Goal: Communication & Community: Participate in discussion

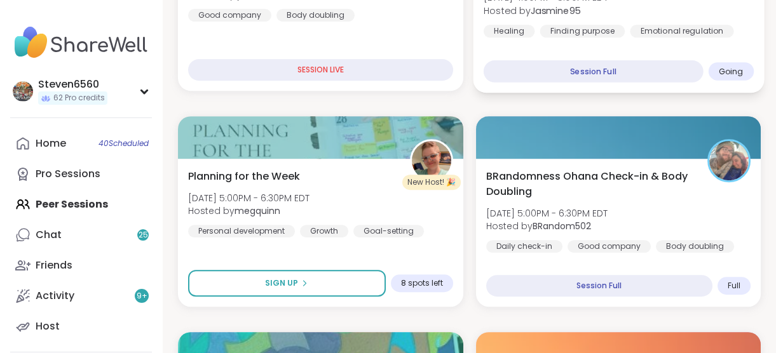
click at [691, 77] on div "Session Full" at bounding box center [592, 71] width 219 height 22
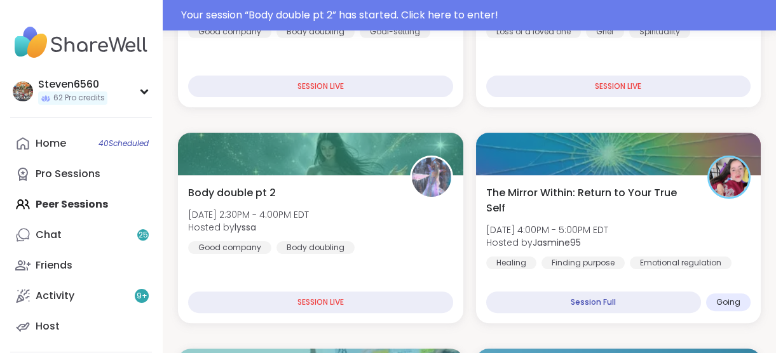
scroll to position [794, 0]
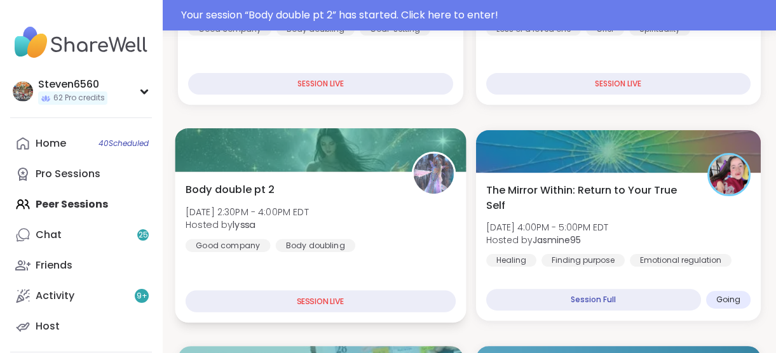
click at [357, 220] on div "Body double pt 2 [DATE] 2:30PM - 4:00PM EDT Hosted by lyssa Good company Body d…" at bounding box center [321, 217] width 270 height 70
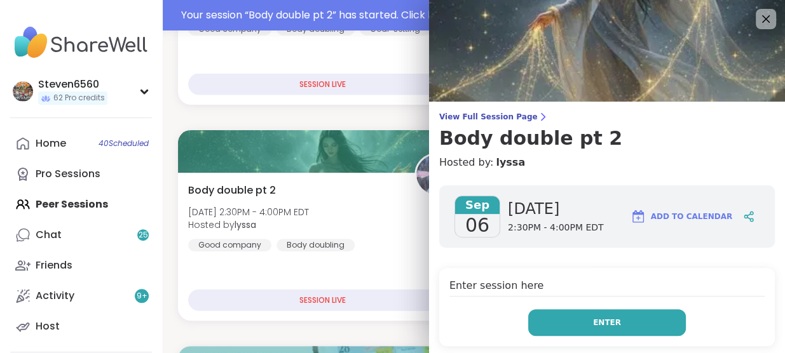
click at [578, 313] on button "Enter" at bounding box center [607, 322] width 158 height 27
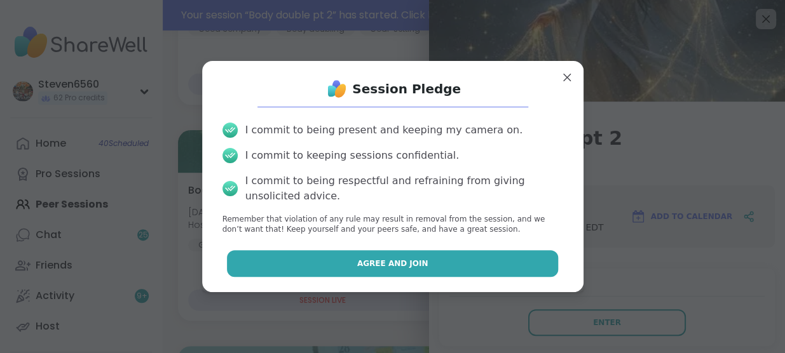
click at [468, 261] on button "Agree and Join" at bounding box center [392, 263] width 331 height 27
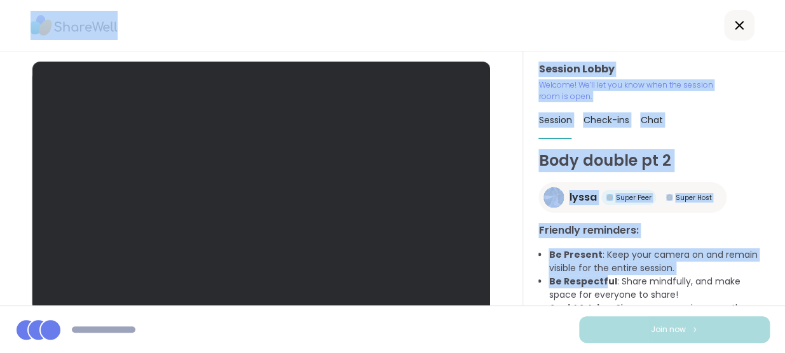
drag, startPoint x: 468, startPoint y: 261, endPoint x: 623, endPoint y: 290, distance: 158.3
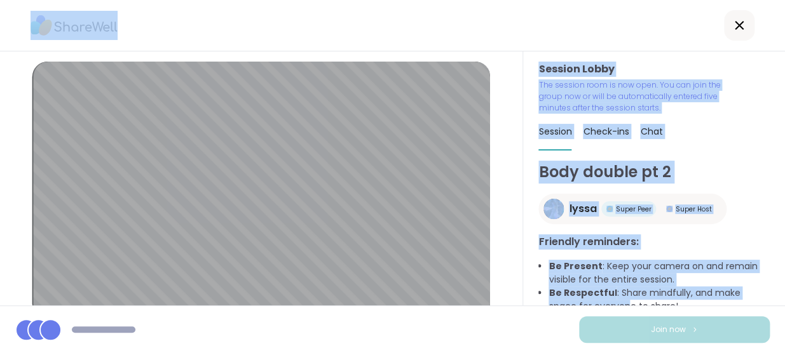
click at [502, 273] on div "Session Lobby | Default - Microphone Array (Intel® Smart Sound Technology for D…" at bounding box center [261, 178] width 523 height 254
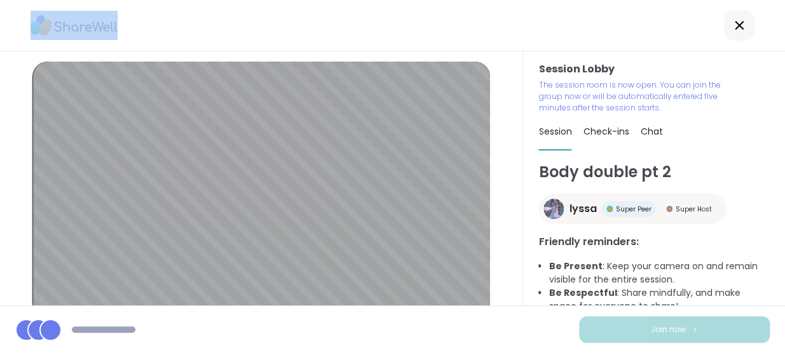
click at [502, 273] on div "Session Lobby | Default - Microphone Array (Intel® Smart Sound Technology for D…" at bounding box center [261, 178] width 523 height 254
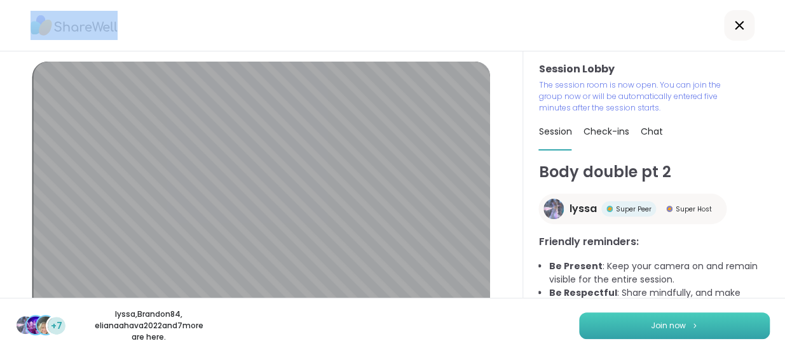
click at [672, 328] on span "Join now" at bounding box center [668, 325] width 35 height 11
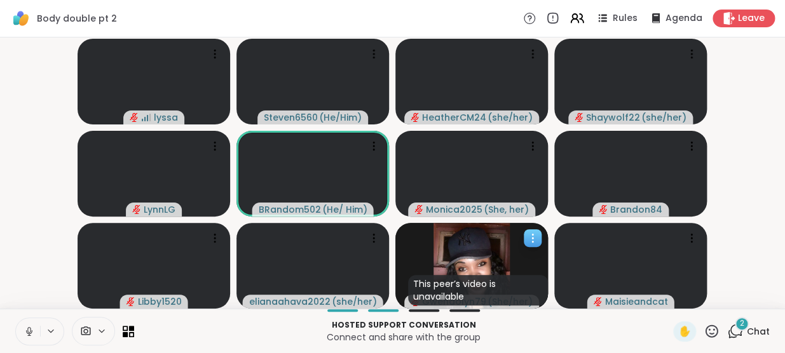
scroll to position [0, 8]
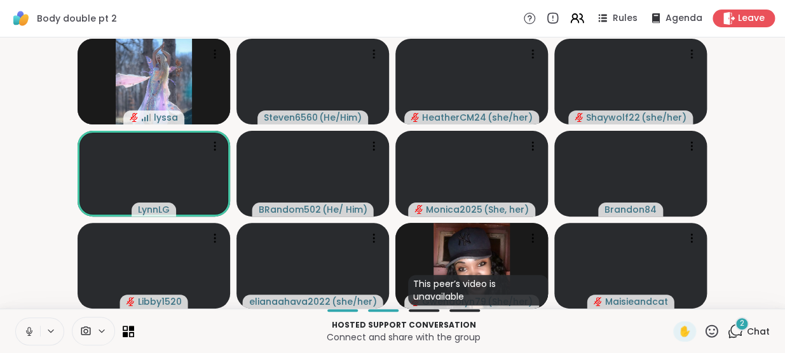
click at [22, 323] on button at bounding box center [28, 331] width 24 height 27
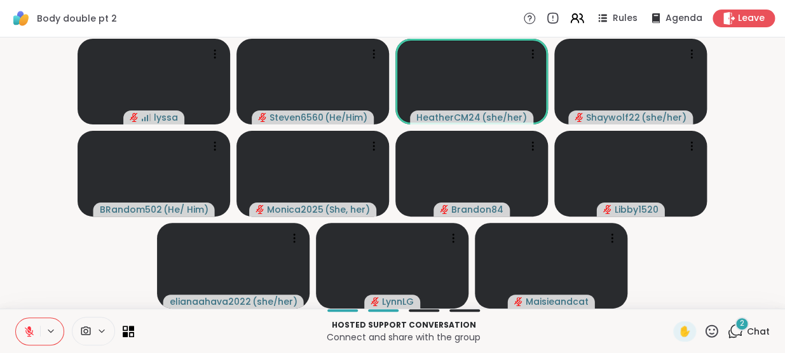
click at [25, 335] on icon at bounding box center [29, 331] width 9 height 9
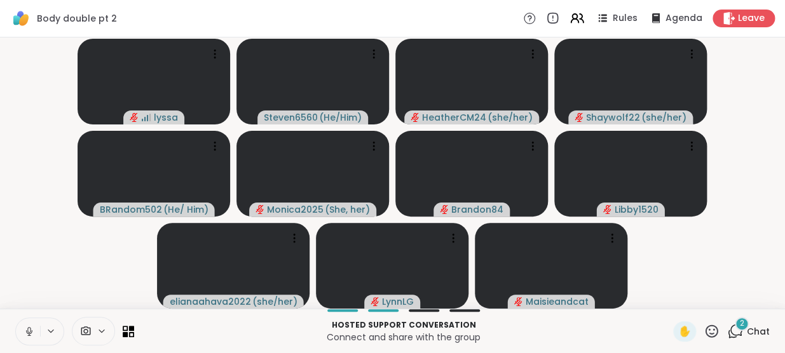
drag, startPoint x: 748, startPoint y: 334, endPoint x: 682, endPoint y: 339, distance: 66.3
click at [682, 339] on div "✋" at bounding box center [696, 331] width 46 height 20
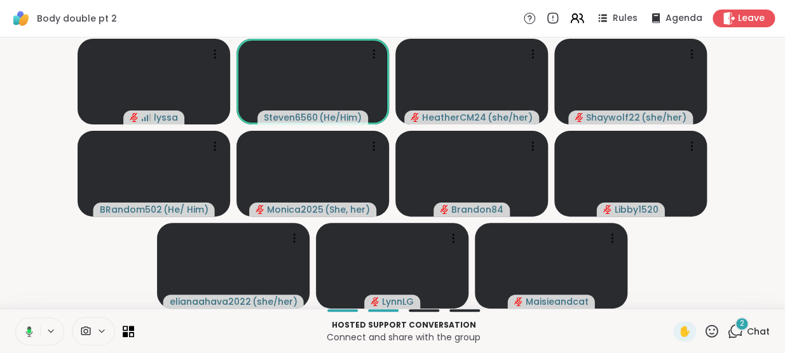
click at [747, 332] on span "Chat" at bounding box center [758, 331] width 23 height 13
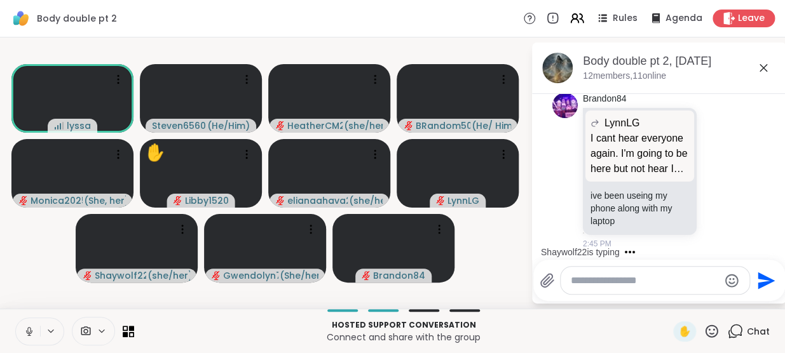
scroll to position [513, 0]
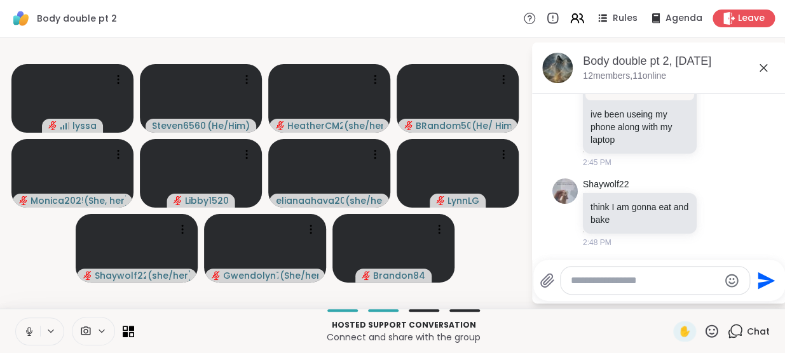
click at [39, 325] on div at bounding box center [39, 332] width 49 height 28
click at [26, 332] on button at bounding box center [28, 331] width 24 height 27
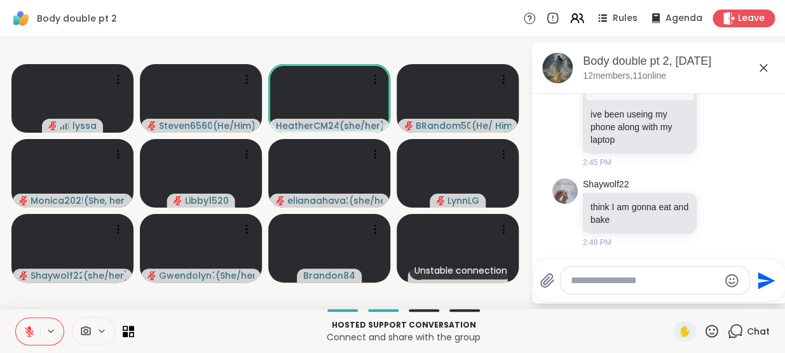
click at [26, 332] on button at bounding box center [28, 331] width 24 height 27
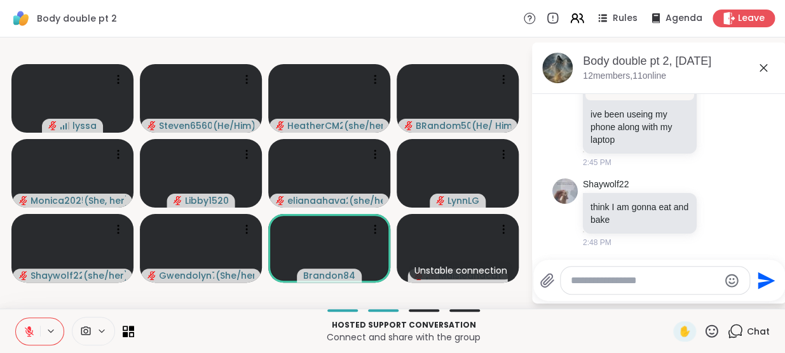
click at [703, 335] on icon at bounding box center [711, 331] width 16 height 16
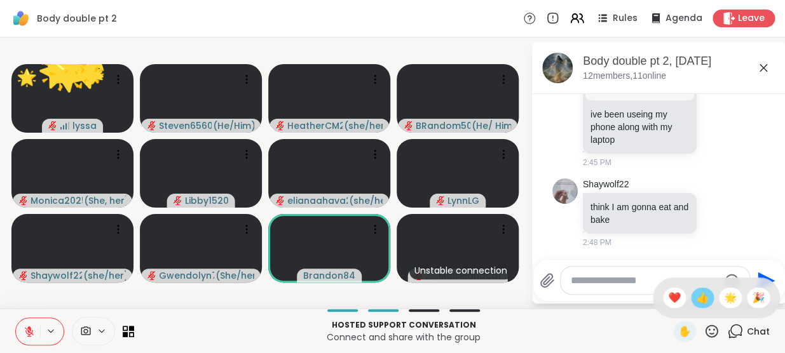
click at [696, 298] on span "👍" at bounding box center [702, 297] width 13 height 15
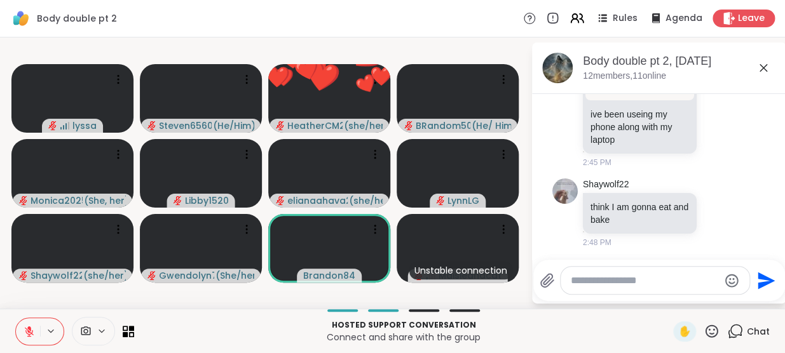
click at [703, 327] on icon at bounding box center [711, 331] width 16 height 16
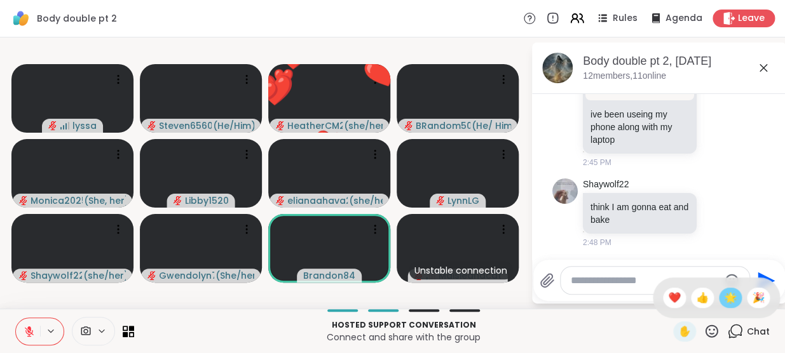
click at [724, 298] on span "🌟" at bounding box center [730, 297] width 13 height 15
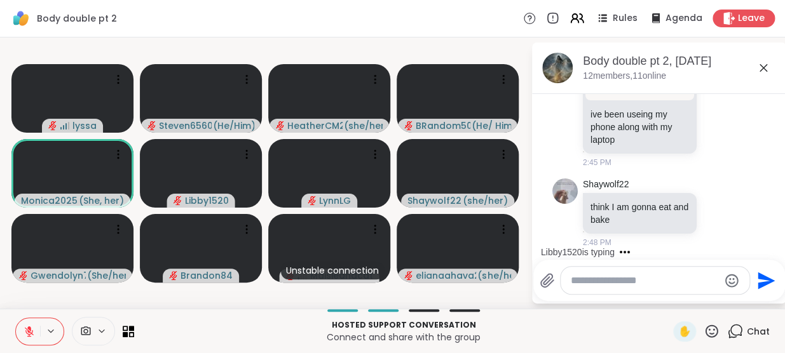
scroll to position [581, 0]
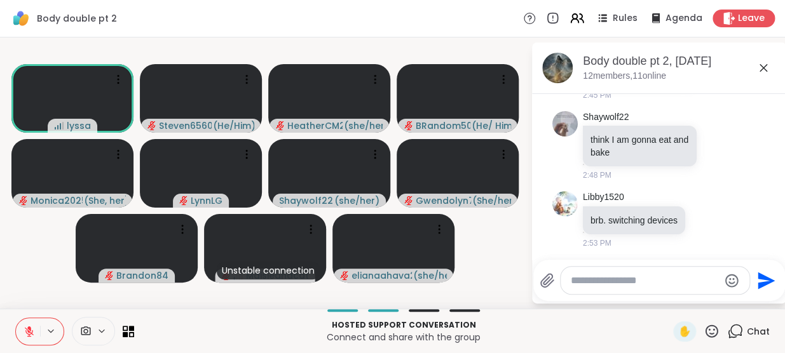
click at [20, 323] on button at bounding box center [28, 331] width 24 height 27
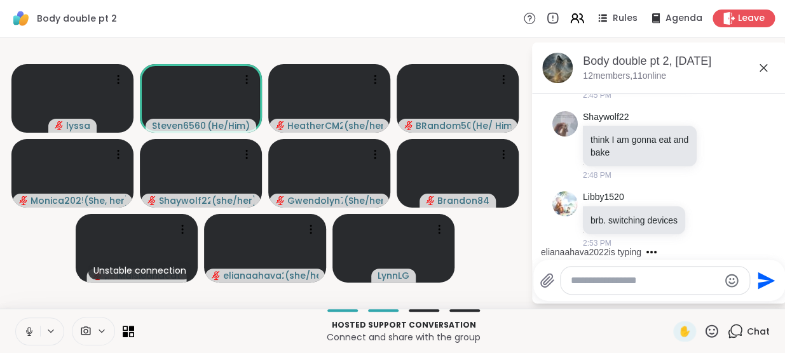
scroll to position [686, 0]
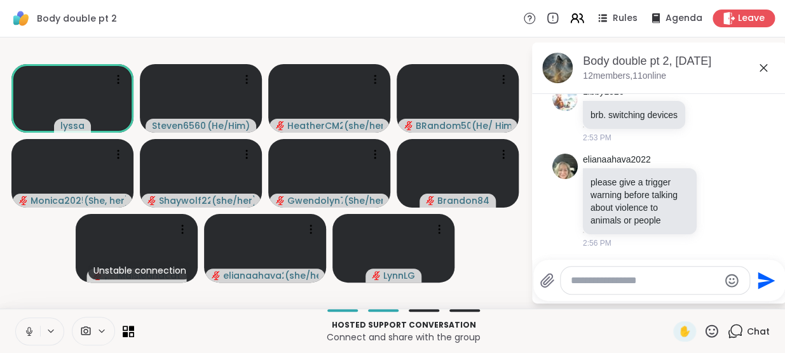
click at [25, 330] on icon at bounding box center [29, 331] width 11 height 11
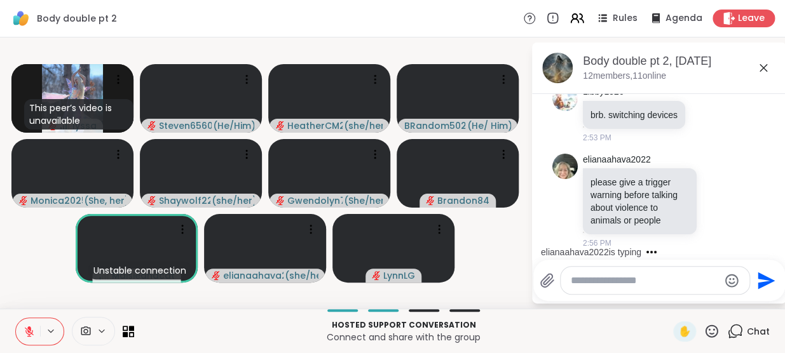
scroll to position [754, 0]
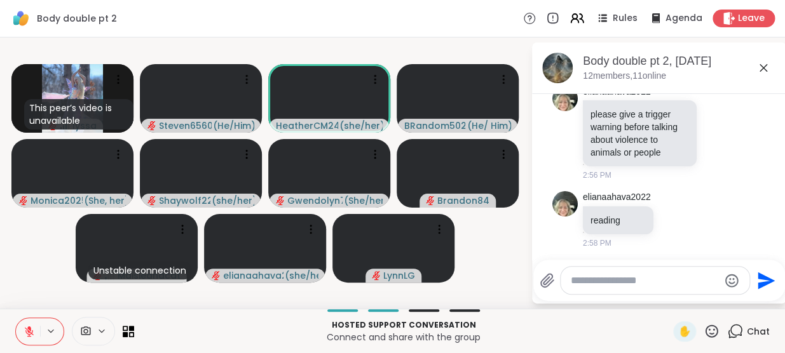
click at [25, 330] on icon at bounding box center [29, 331] width 11 height 11
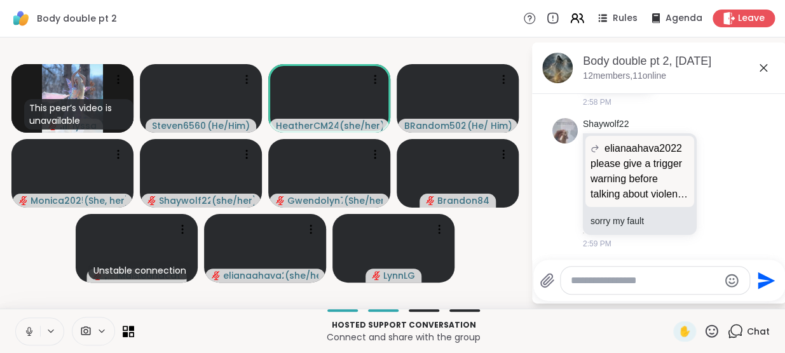
click at [25, 330] on icon at bounding box center [29, 331] width 11 height 11
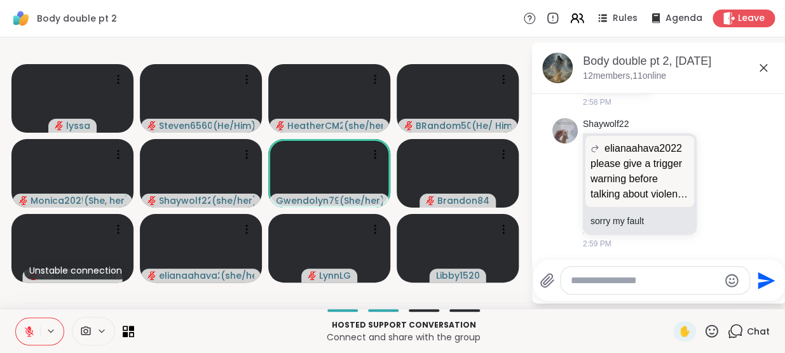
click at [703, 328] on icon at bounding box center [711, 331] width 16 height 16
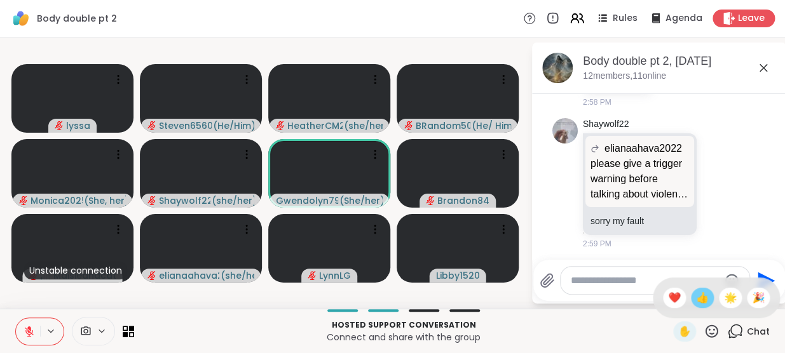
click at [696, 302] on span "👍" at bounding box center [702, 297] width 13 height 15
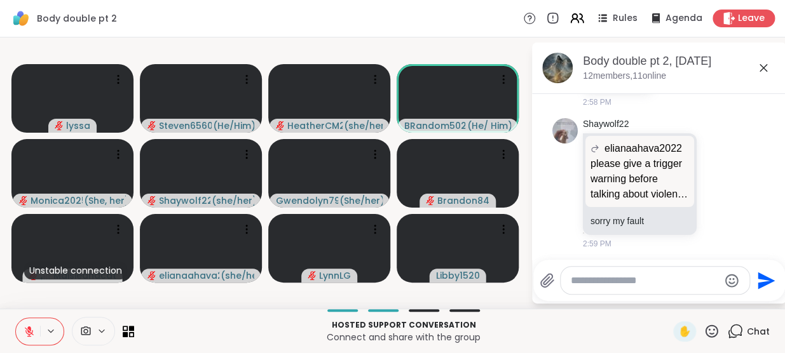
click at [25, 330] on icon at bounding box center [29, 331] width 11 height 11
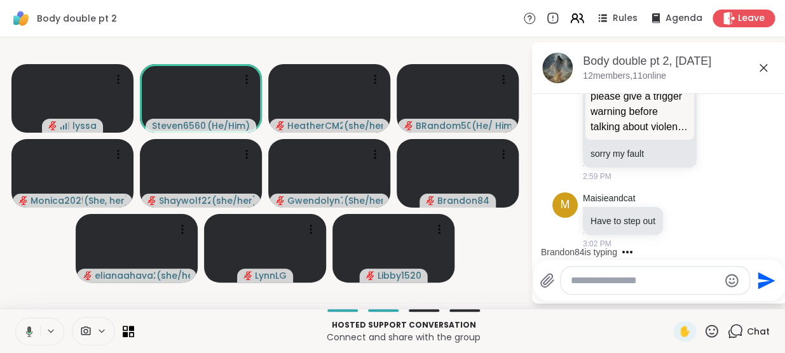
scroll to position [1030, 0]
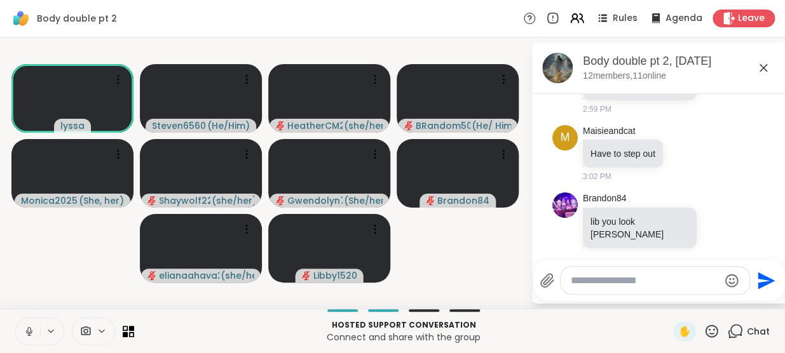
click at [24, 329] on icon at bounding box center [29, 331] width 11 height 11
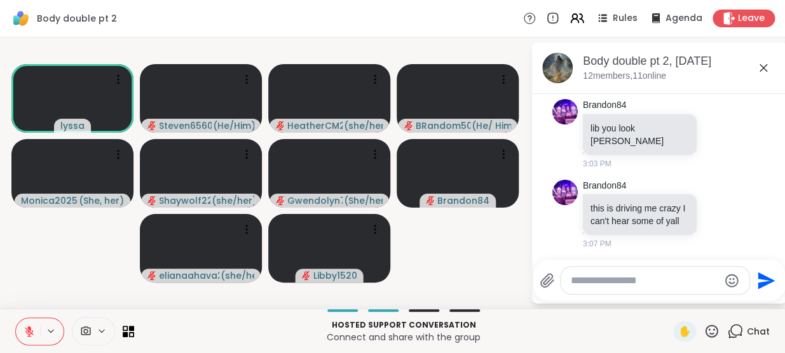
scroll to position [1203, 0]
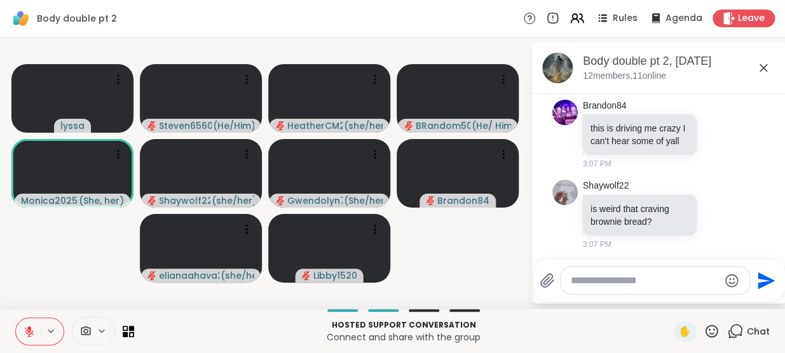
click at [705, 334] on icon at bounding box center [711, 331] width 13 height 13
click at [668, 297] on span "❤️" at bounding box center [674, 297] width 13 height 15
click at [25, 330] on icon at bounding box center [29, 331] width 9 height 9
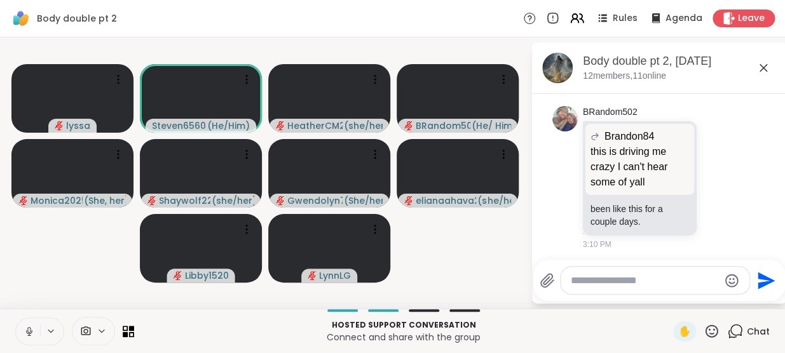
scroll to position [1375, 0]
click at [24, 330] on icon at bounding box center [29, 331] width 11 height 11
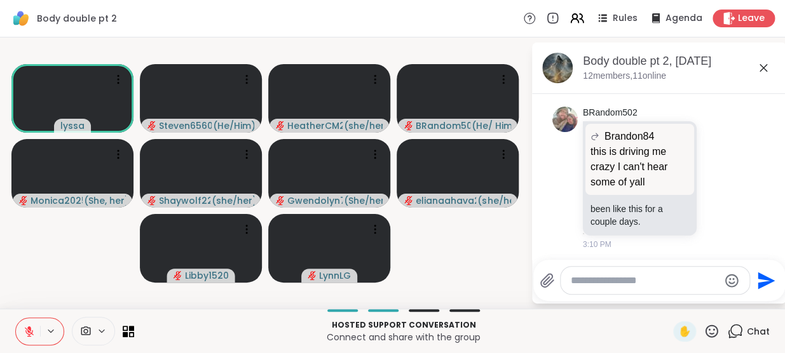
click at [25, 330] on icon at bounding box center [29, 331] width 9 height 9
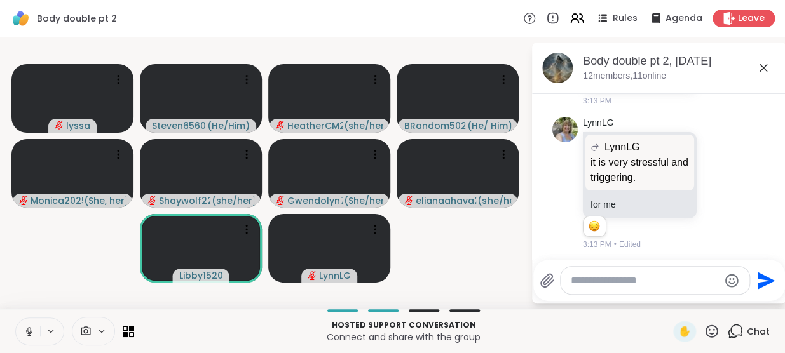
scroll to position [1778, 0]
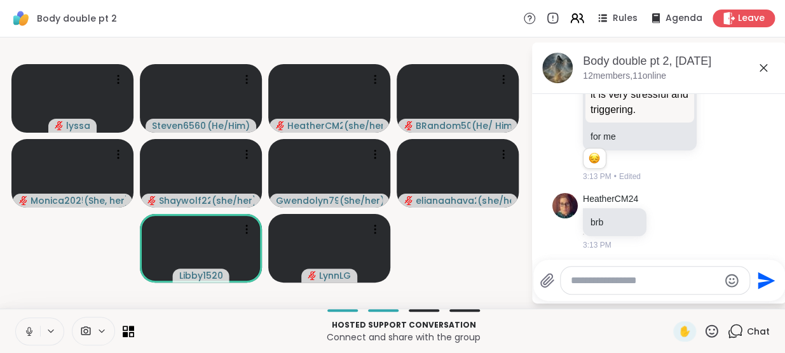
click at [24, 330] on icon at bounding box center [29, 331] width 11 height 11
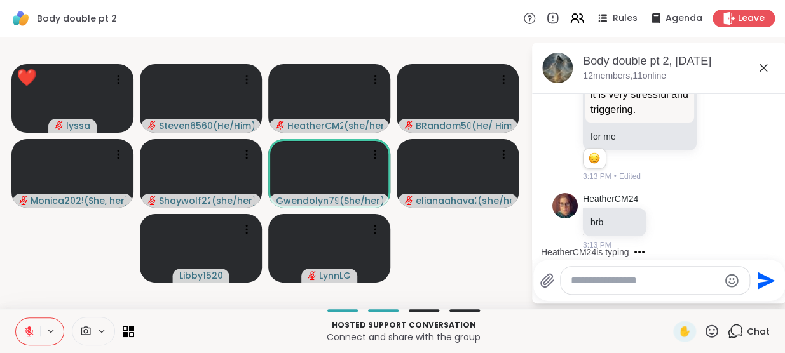
click at [705, 326] on icon at bounding box center [711, 331] width 13 height 13
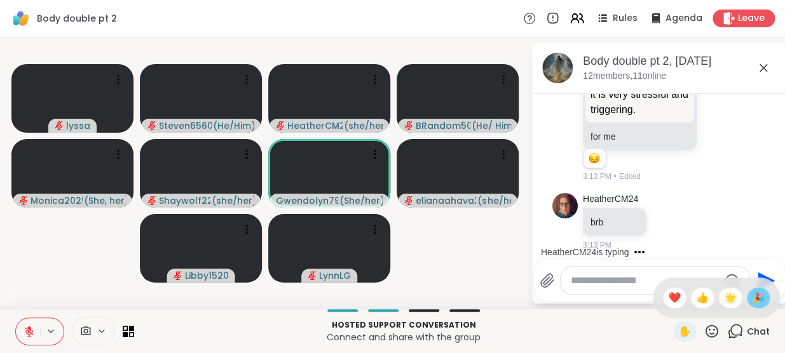
click at [752, 299] on span "🎉" at bounding box center [758, 297] width 13 height 15
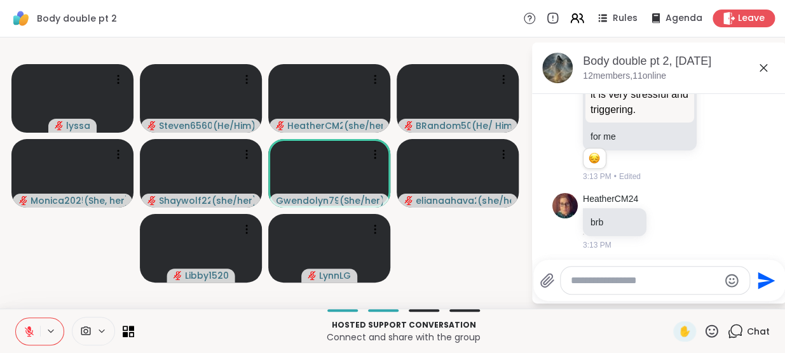
click at [24, 338] on button at bounding box center [28, 331] width 24 height 27
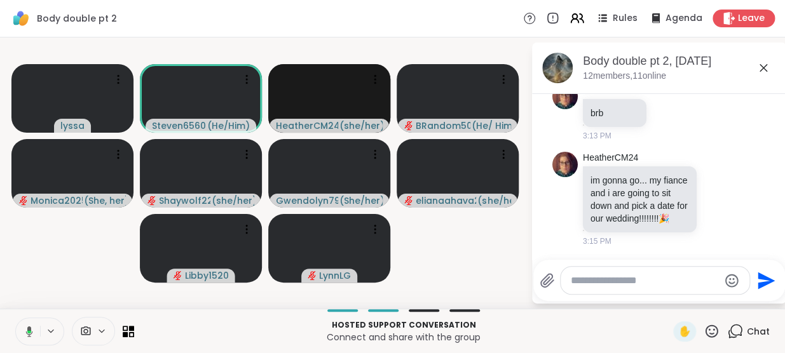
scroll to position [1914, 0]
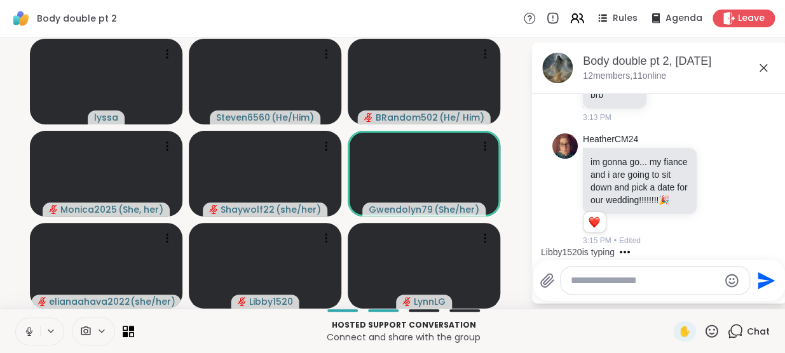
click at [26, 333] on icon at bounding box center [29, 332] width 6 height 4
click at [25, 333] on icon at bounding box center [29, 331] width 9 height 9
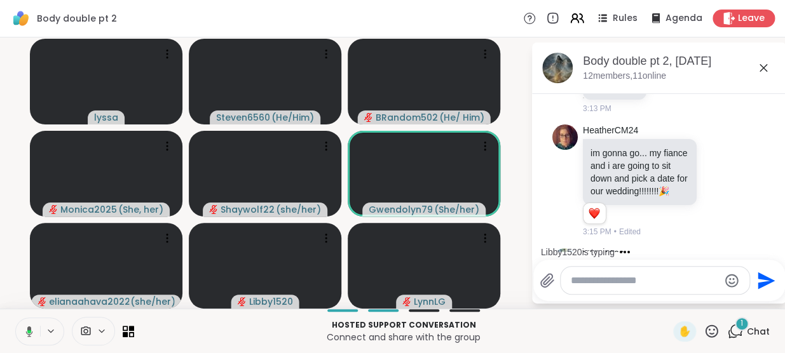
scroll to position [1995, 0]
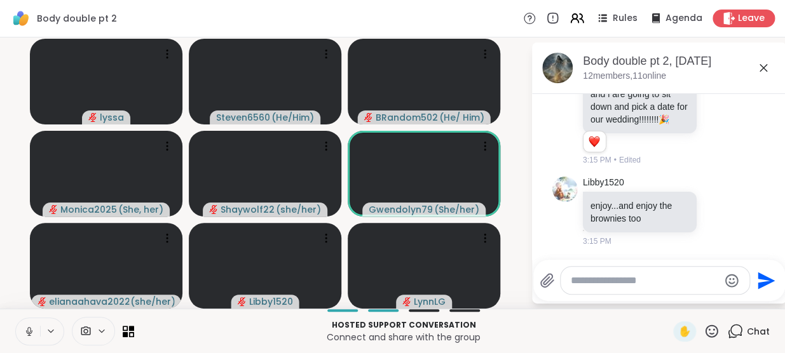
click at [26, 333] on icon at bounding box center [29, 332] width 6 height 4
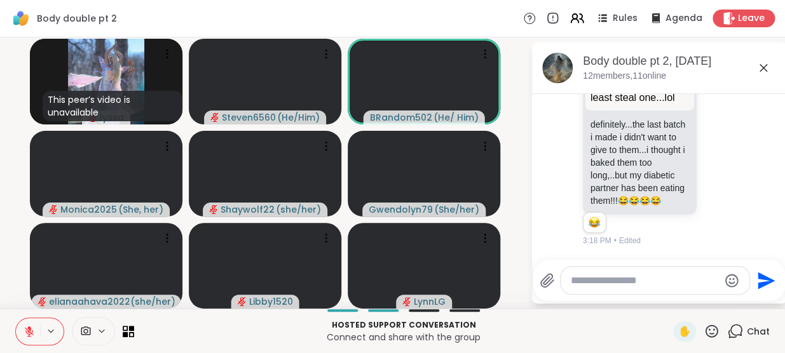
scroll to position [2776, 0]
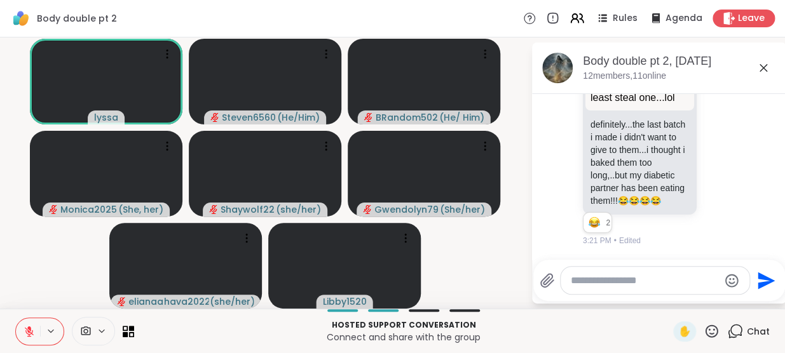
click at [703, 332] on icon at bounding box center [711, 331] width 16 height 16
click at [724, 297] on span "🌟" at bounding box center [730, 297] width 13 height 15
click at [703, 326] on icon at bounding box center [711, 331] width 16 height 16
click at [668, 301] on span "❤️" at bounding box center [674, 297] width 13 height 15
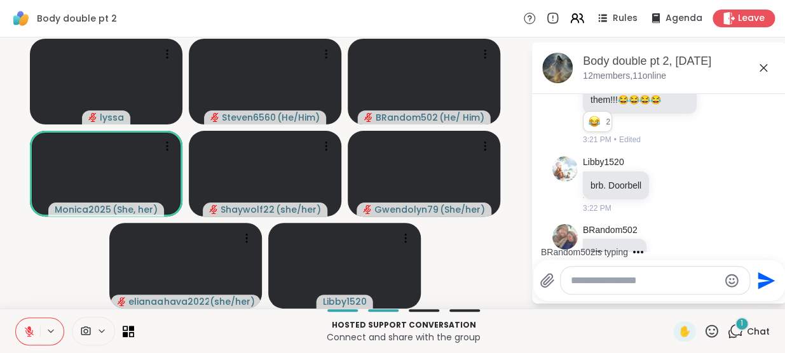
scroll to position [2910, 0]
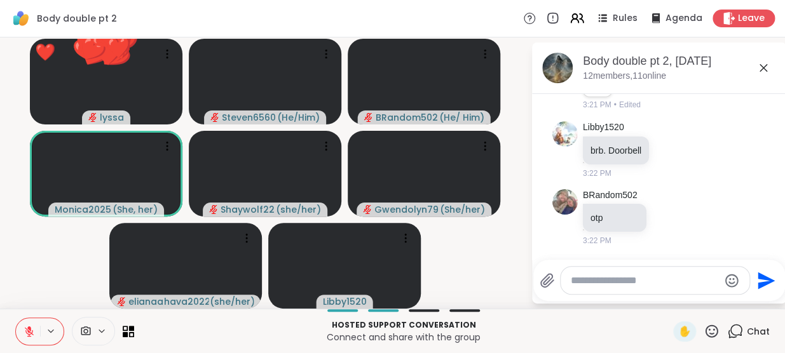
click at [705, 330] on icon at bounding box center [711, 331] width 13 height 13
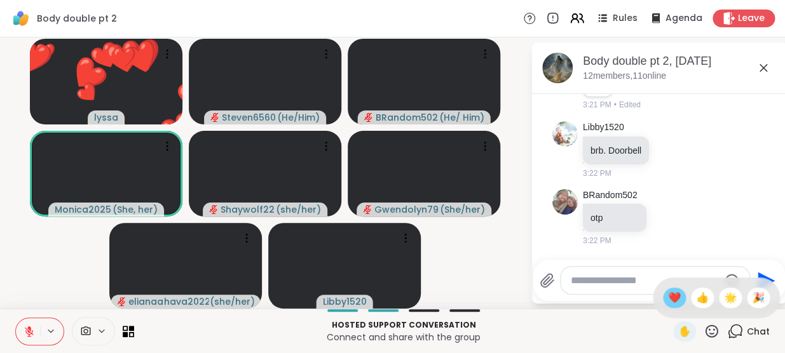
click at [668, 294] on span "❤️" at bounding box center [674, 297] width 13 height 15
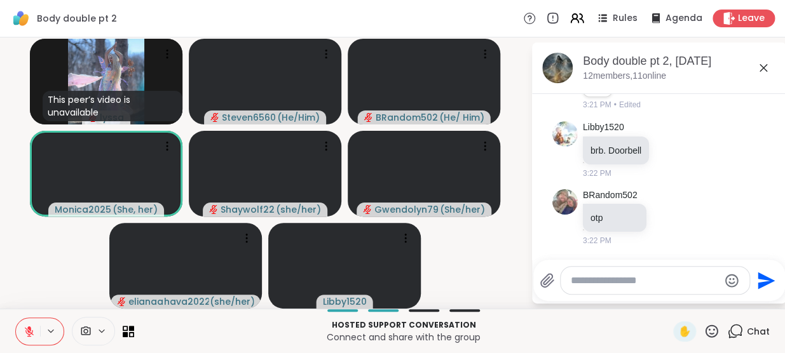
click at [27, 328] on icon at bounding box center [29, 328] width 4 height 5
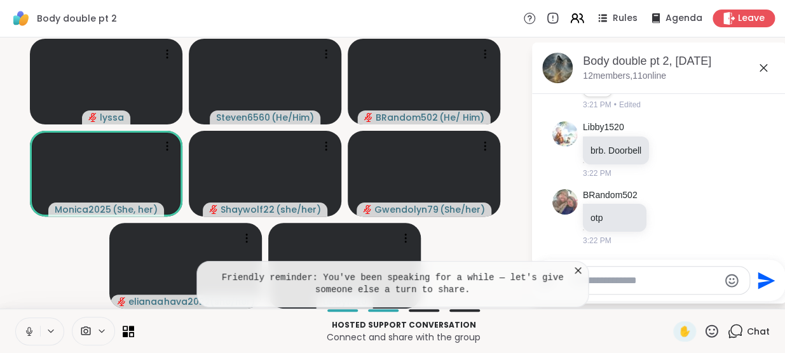
click at [571, 269] on icon at bounding box center [577, 270] width 13 height 13
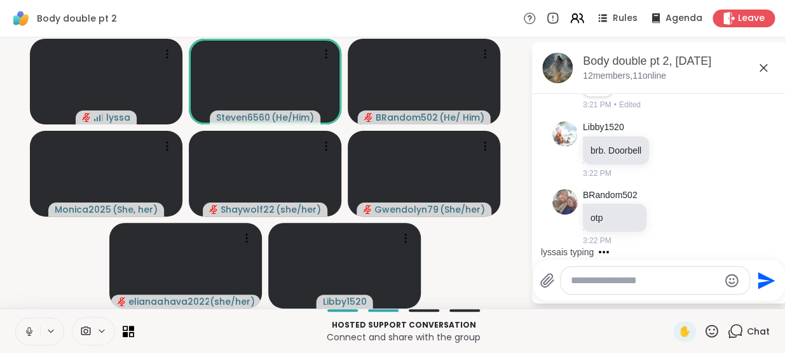
scroll to position [2978, 0]
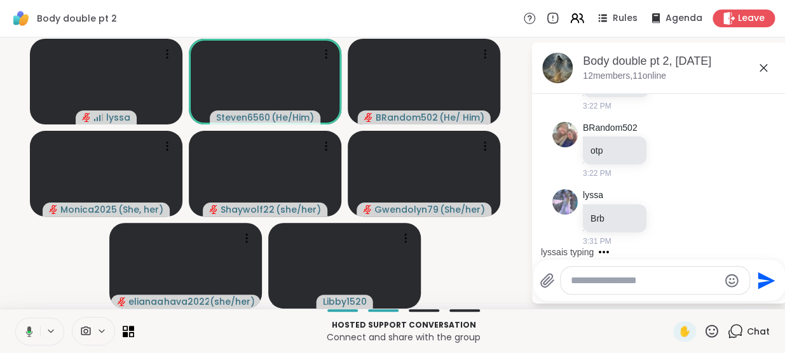
click at [14, 334] on button at bounding box center [27, 331] width 26 height 27
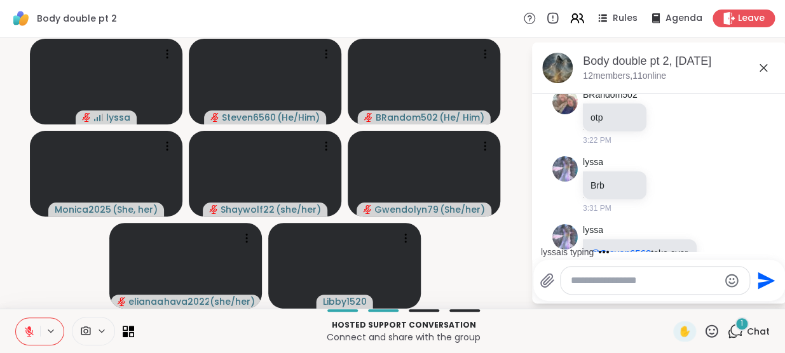
scroll to position [3084, 0]
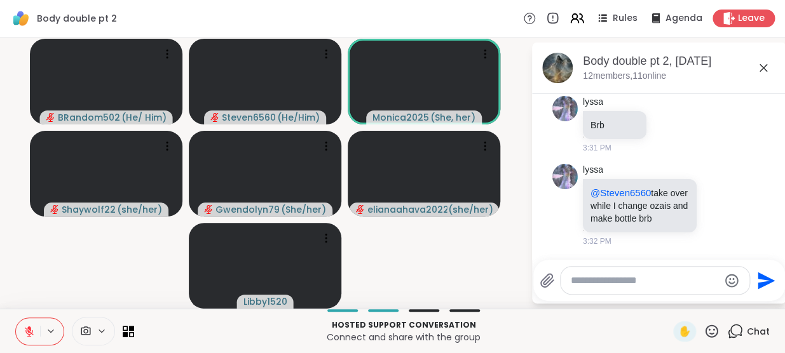
click at [16, 324] on button at bounding box center [28, 331] width 24 height 27
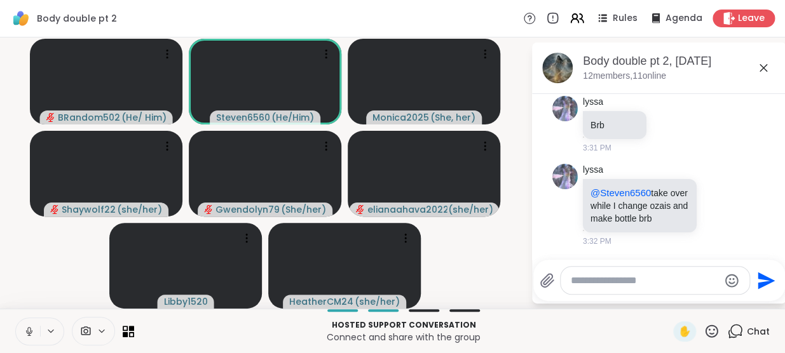
click at [16, 324] on button at bounding box center [28, 331] width 24 height 27
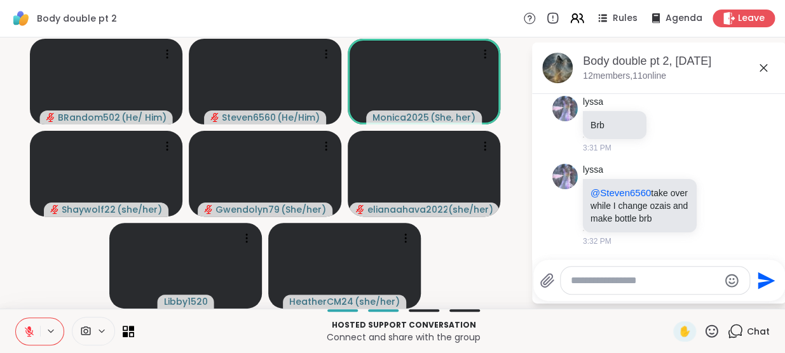
click at [16, 324] on button at bounding box center [28, 331] width 24 height 27
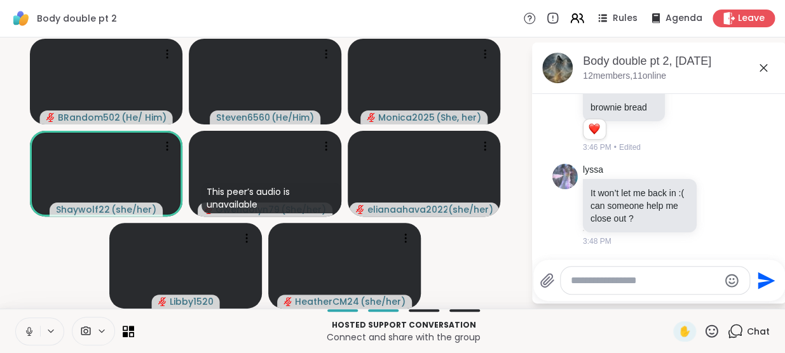
scroll to position [3816, 0]
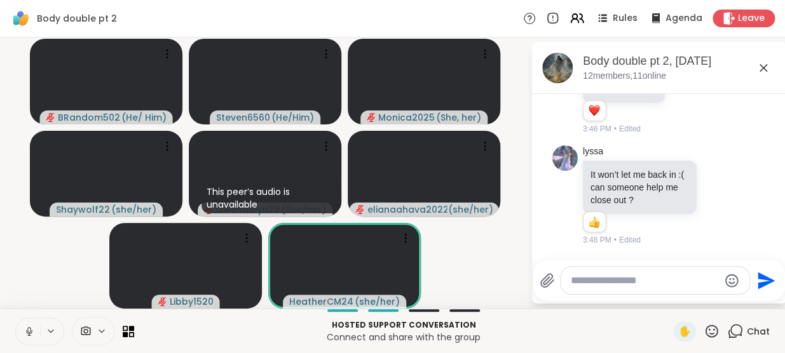
click at [572, 281] on textarea "Type your message" at bounding box center [645, 280] width 148 height 13
type textarea "***"
click at [757, 275] on icon "Send" at bounding box center [766, 281] width 20 height 20
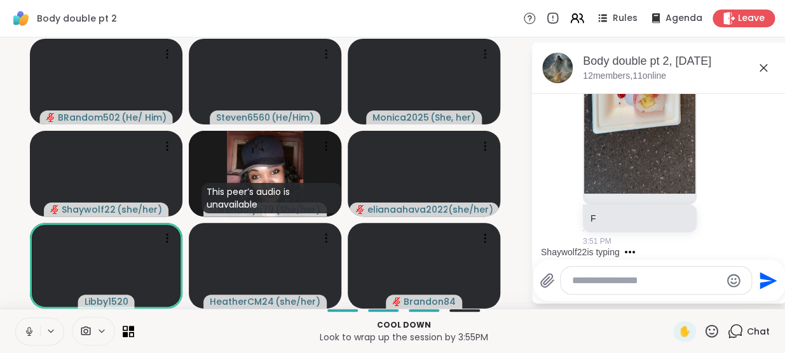
scroll to position [4333, 0]
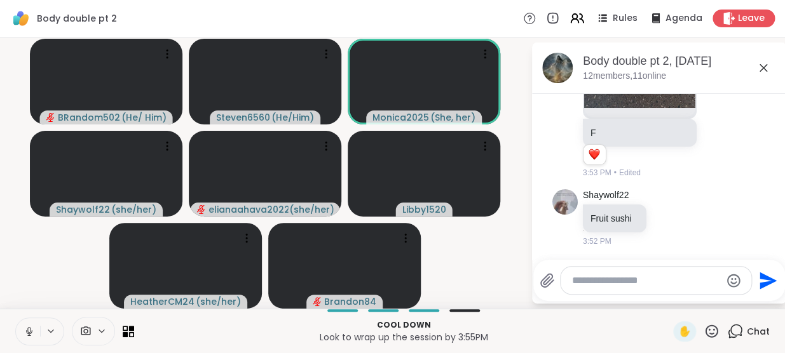
click at [703, 330] on icon at bounding box center [711, 331] width 16 height 16
click at [668, 298] on span "❤️" at bounding box center [674, 297] width 13 height 15
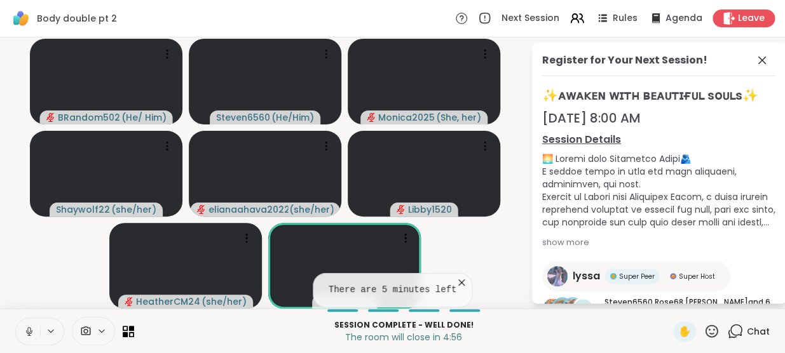
click at [458, 284] on icon at bounding box center [461, 283] width 6 height 6
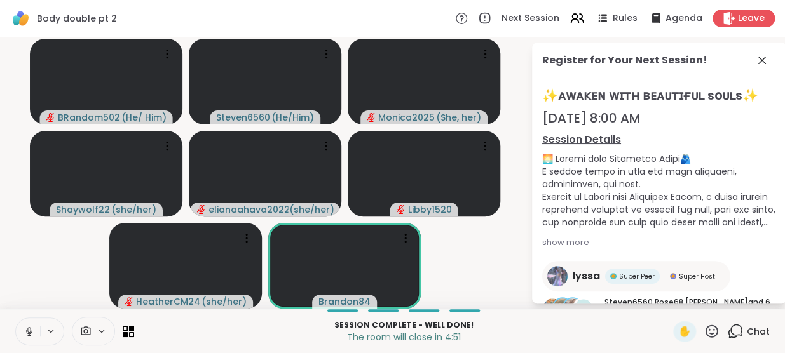
click at [727, 330] on div "Chat" at bounding box center [748, 331] width 43 height 20
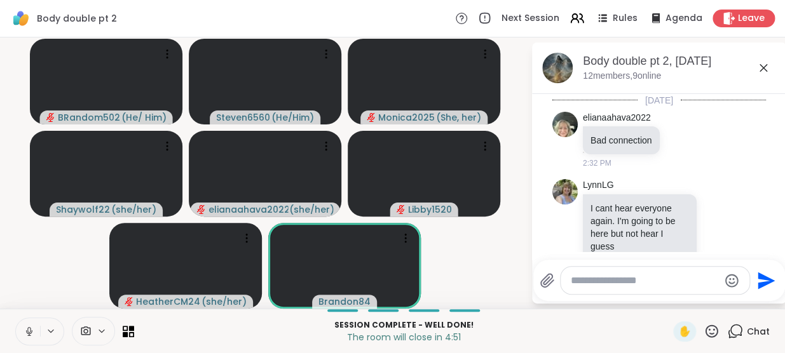
scroll to position [4352, 0]
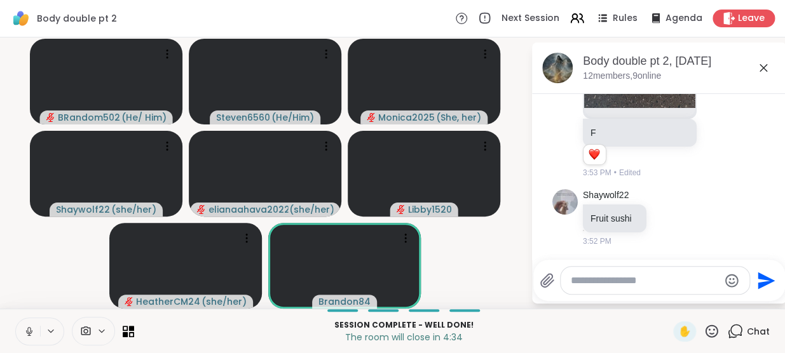
click at [703, 330] on icon at bounding box center [711, 331] width 16 height 16
click at [668, 299] on span "❤️" at bounding box center [674, 297] width 13 height 15
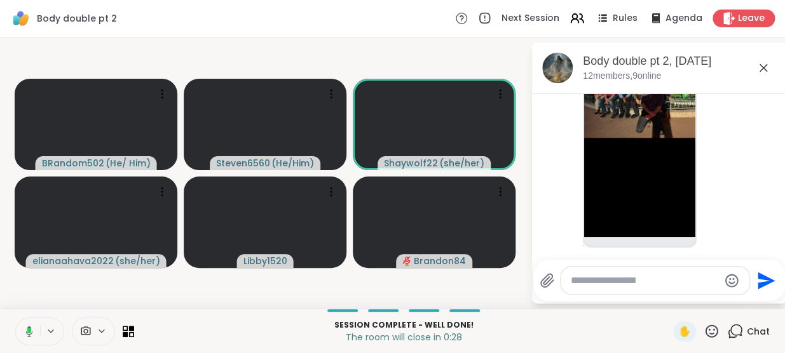
scroll to position [6130, 0]
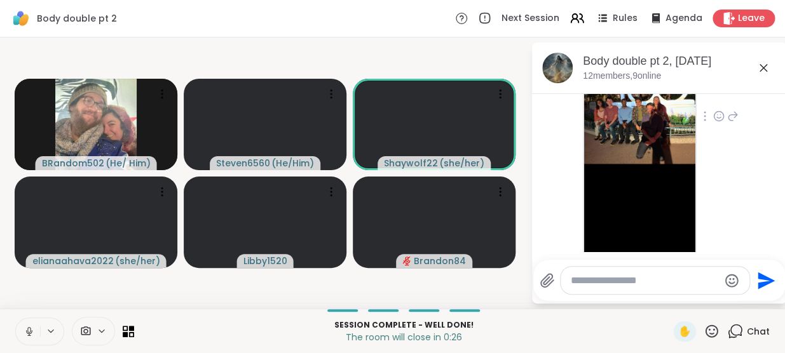
click at [647, 166] on img at bounding box center [639, 112] width 111 height 302
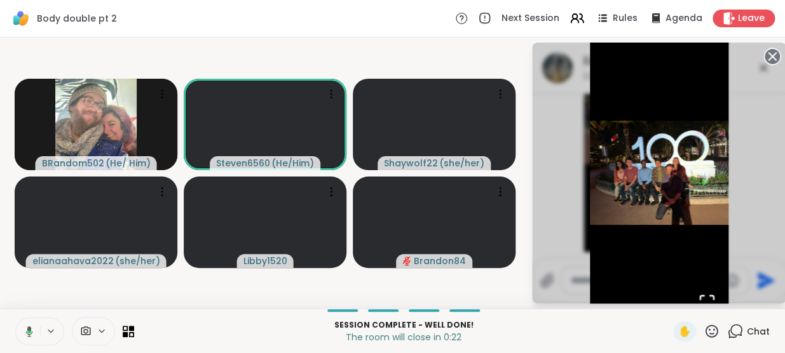
drag, startPoint x: 745, startPoint y: 108, endPoint x: 758, endPoint y: 52, distance: 57.3
click at [758, 52] on div "1 / 1" at bounding box center [659, 173] width 254 height 261
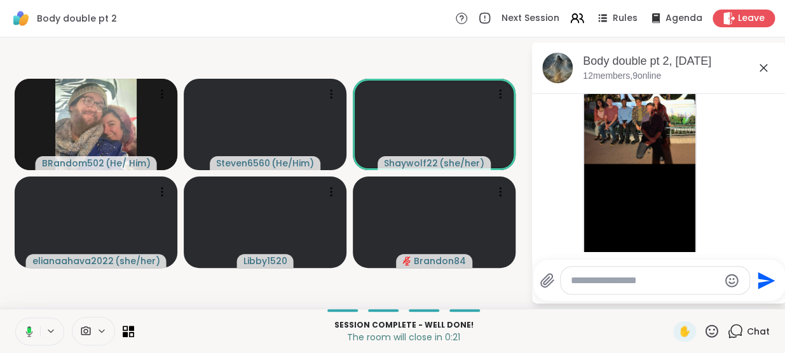
click at [758, 52] on div "Body double pt 2, [DATE] members, 9 online" at bounding box center [659, 68] width 254 height 51
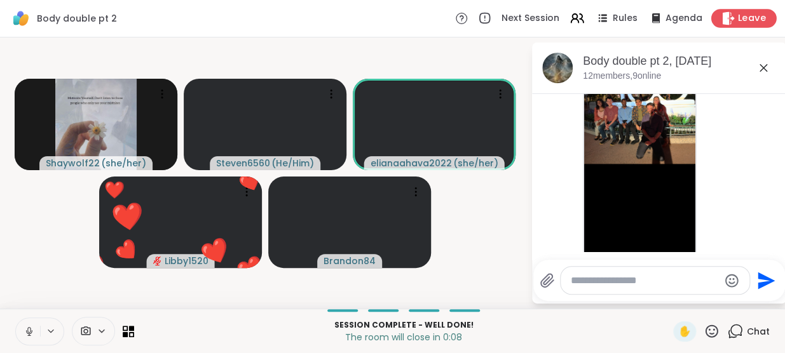
click at [738, 17] on span "Leave" at bounding box center [752, 18] width 28 height 13
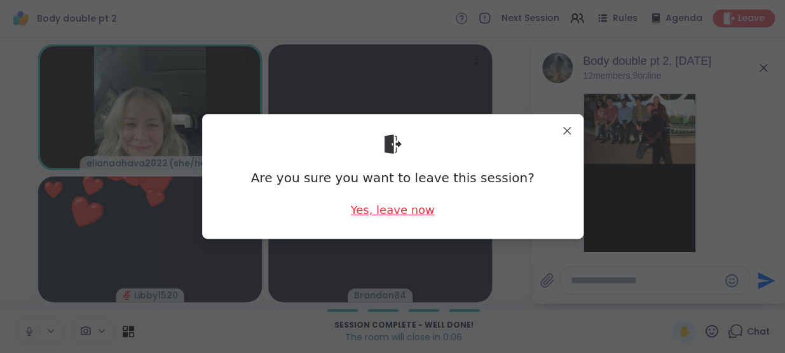
click at [381, 206] on div "Yes, leave now" at bounding box center [392, 210] width 84 height 16
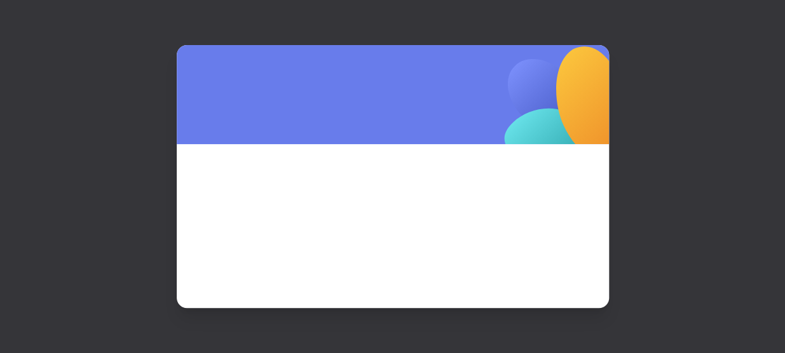
scroll to position [0, 0]
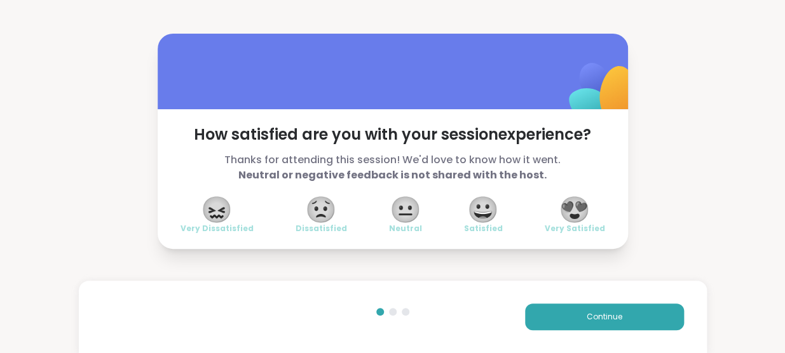
click at [574, 202] on span "😍" at bounding box center [574, 209] width 32 height 23
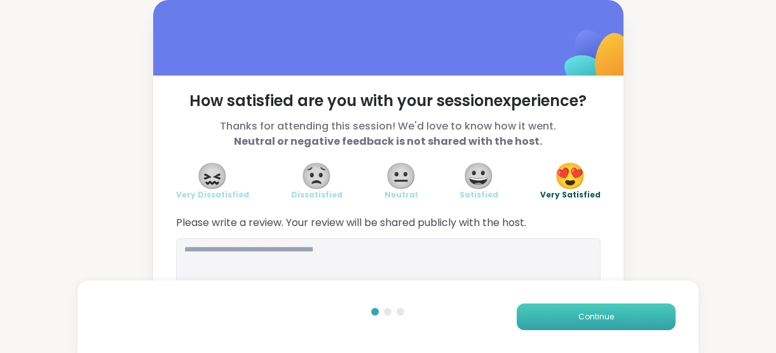
click at [556, 312] on button "Continue" at bounding box center [596, 317] width 159 height 27
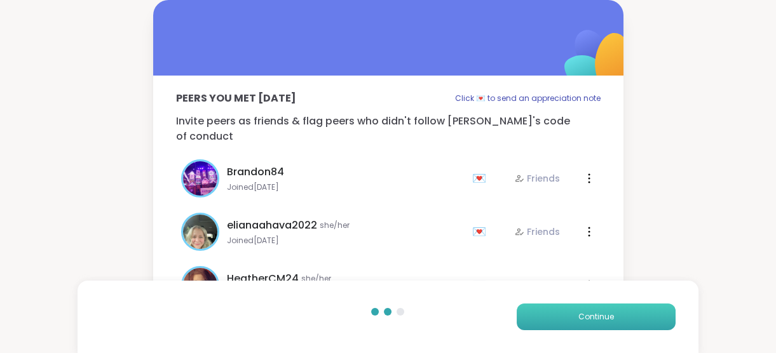
click at [556, 312] on button "Continue" at bounding box center [596, 317] width 159 height 27
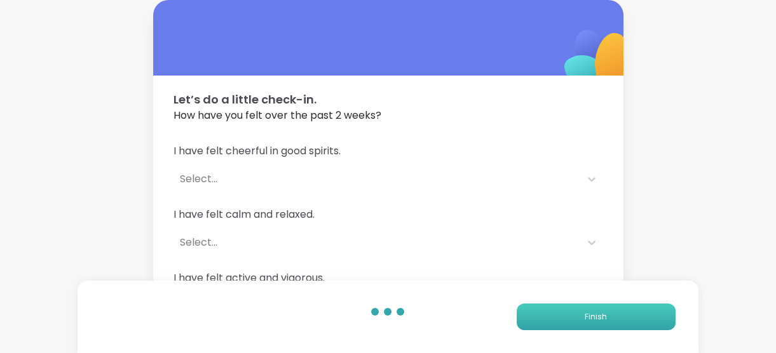
click at [556, 312] on button "Finish" at bounding box center [596, 317] width 159 height 27
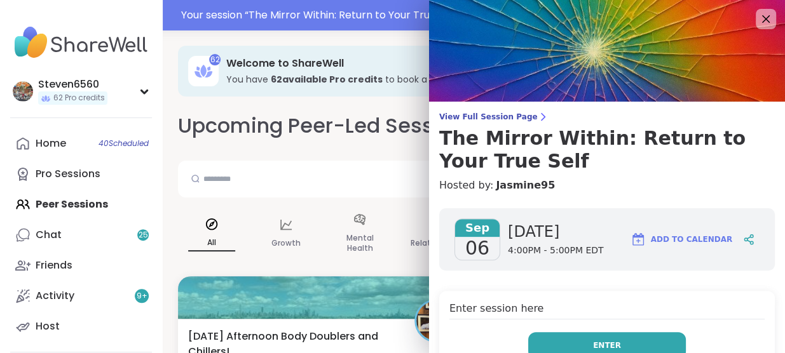
click at [598, 341] on span "Enter" at bounding box center [607, 345] width 28 height 11
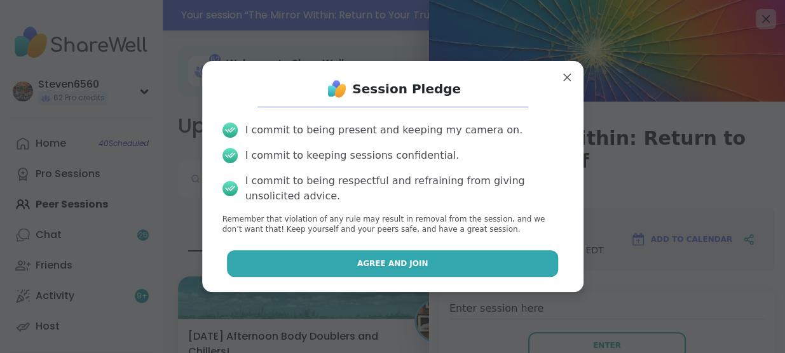
click at [466, 265] on button "Agree and Join" at bounding box center [392, 263] width 331 height 27
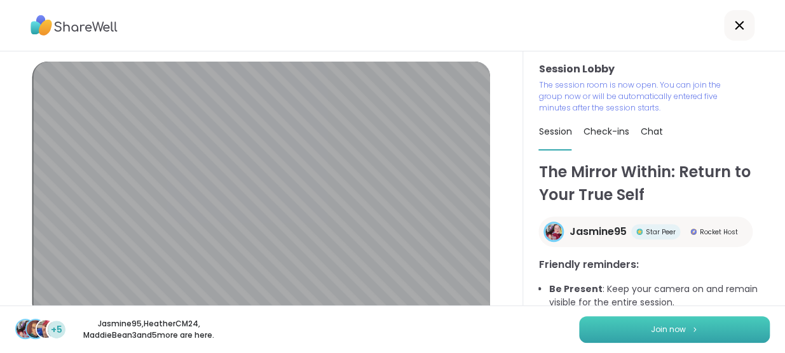
click at [667, 323] on button "Join now" at bounding box center [674, 329] width 191 height 27
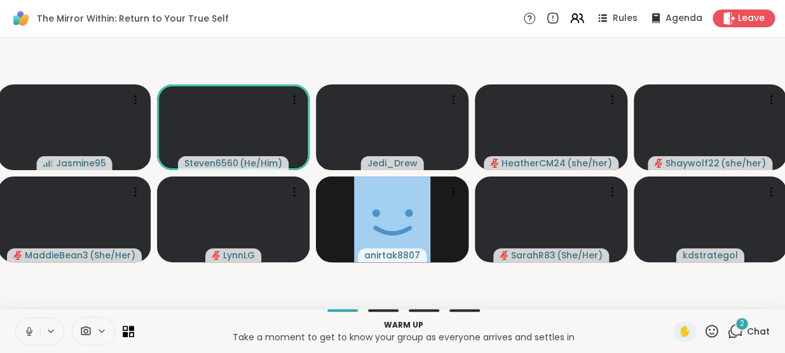
click at [754, 330] on span "Chat" at bounding box center [758, 331] width 23 height 13
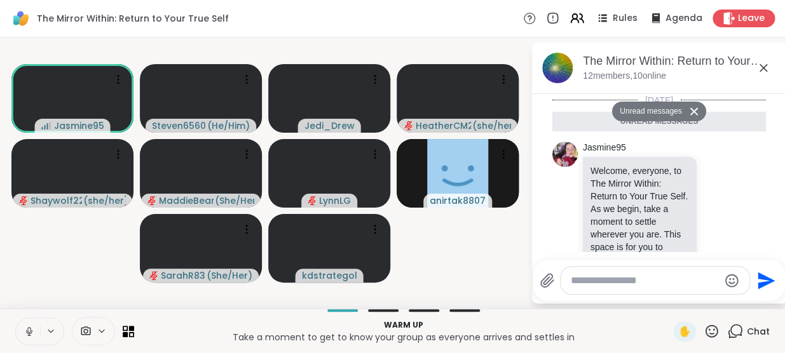
scroll to position [273, 0]
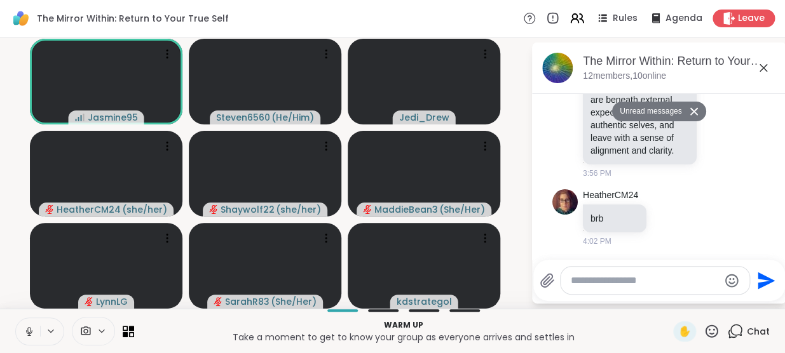
click at [689, 106] on button at bounding box center [696, 111] width 20 height 18
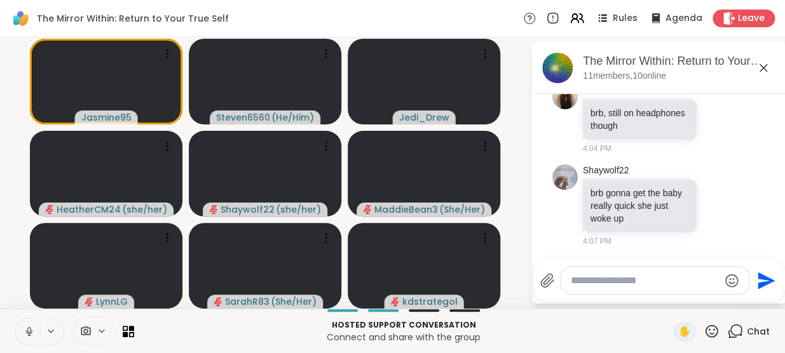
scroll to position [547, 0]
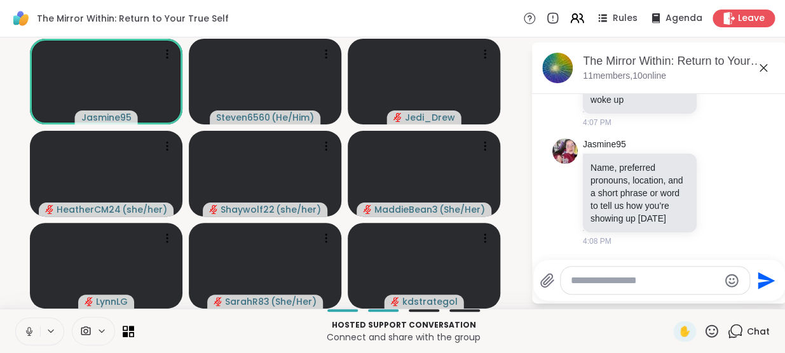
click at [22, 330] on button at bounding box center [28, 331] width 24 height 27
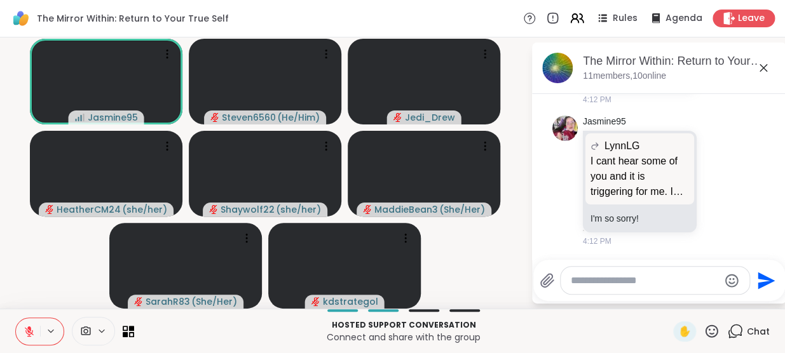
scroll to position [1067, 0]
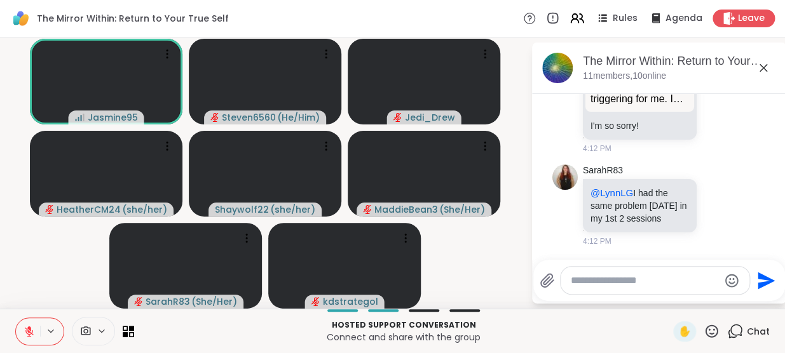
click at [705, 334] on icon at bounding box center [711, 331] width 13 height 13
click at [724, 299] on span "🌟" at bounding box center [730, 297] width 13 height 15
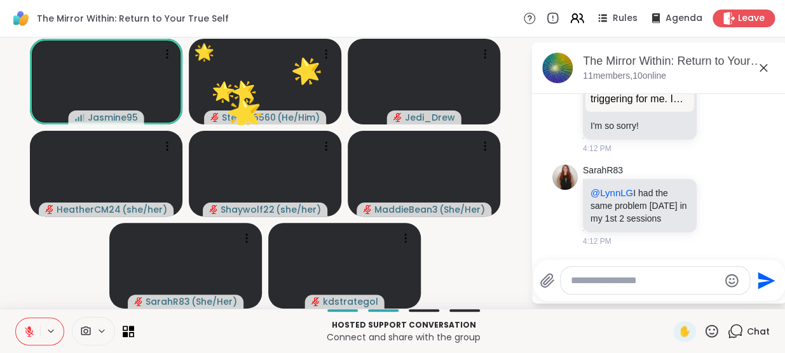
click at [705, 330] on icon at bounding box center [711, 331] width 13 height 13
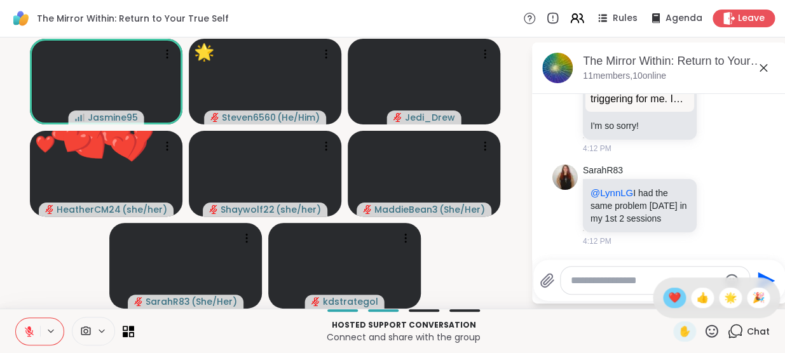
click at [668, 293] on span "❤️" at bounding box center [674, 297] width 13 height 15
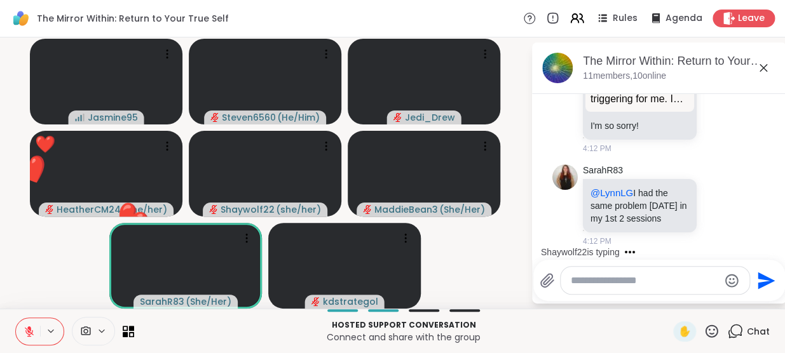
scroll to position [1147, 0]
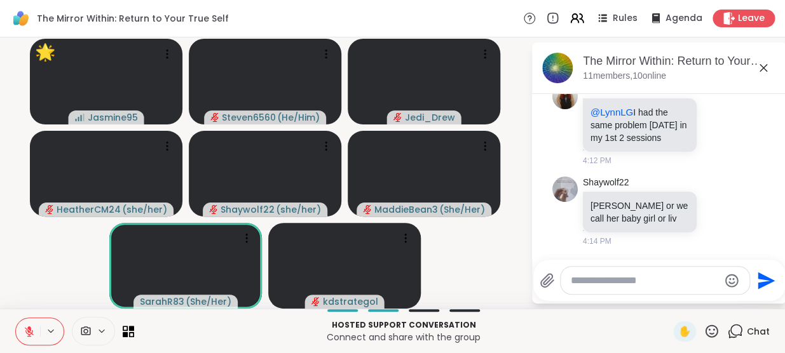
click at [705, 329] on icon at bounding box center [711, 331] width 13 height 13
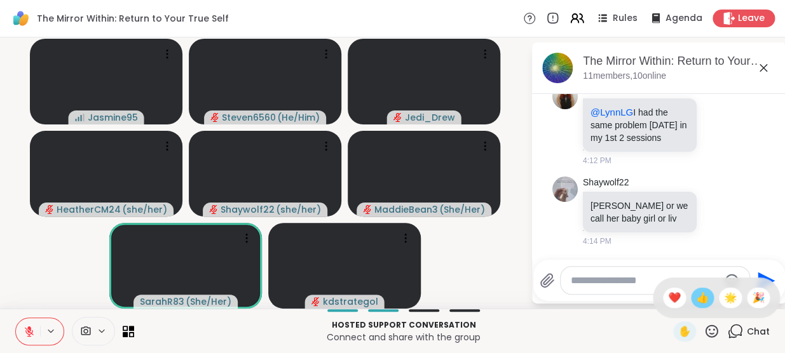
click at [696, 299] on span "👍" at bounding box center [702, 297] width 13 height 15
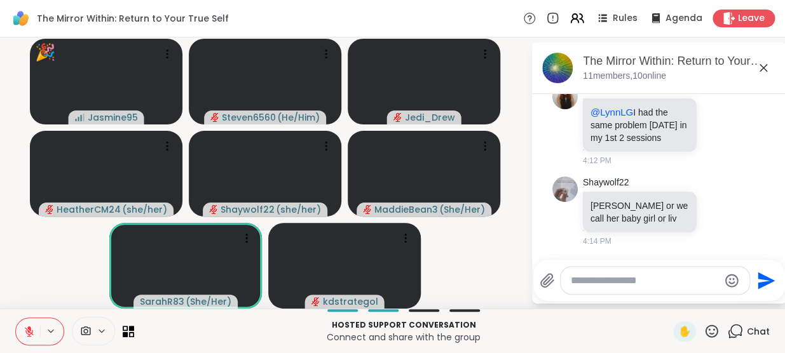
click at [704, 330] on icon at bounding box center [711, 331] width 16 height 16
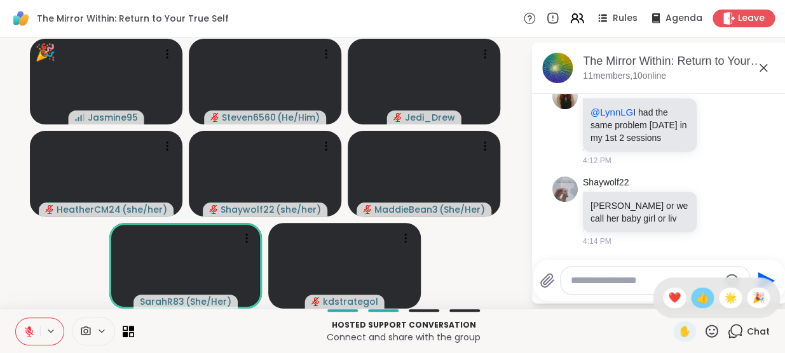
click at [696, 293] on span "👍" at bounding box center [702, 297] width 13 height 15
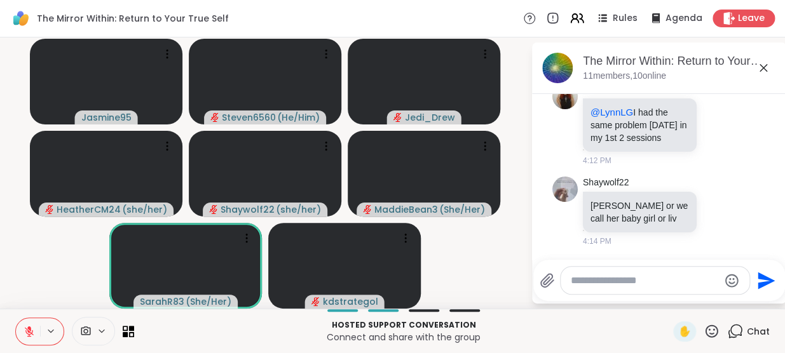
click at [705, 330] on icon at bounding box center [711, 331] width 16 height 16
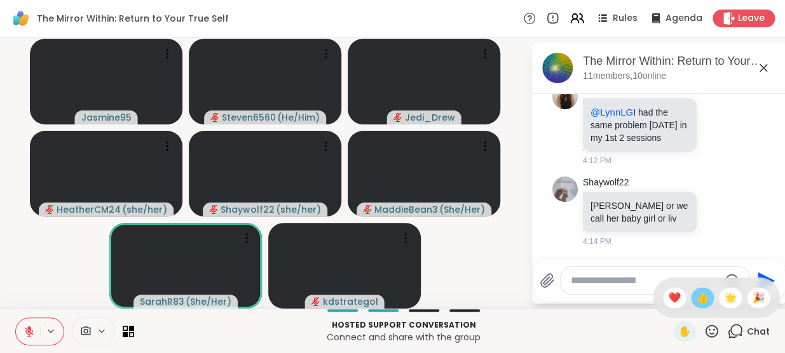
click at [696, 295] on span "👍" at bounding box center [702, 297] width 13 height 15
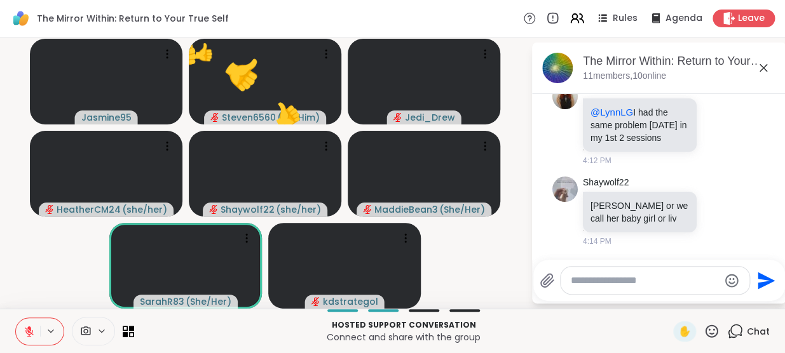
scroll to position [1165, 0]
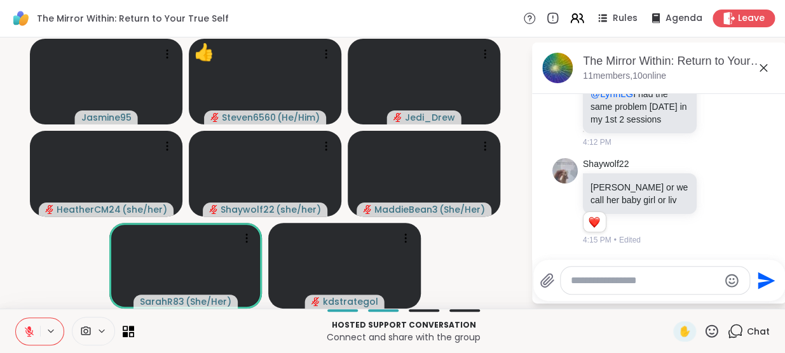
click at [708, 325] on icon at bounding box center [711, 331] width 16 height 16
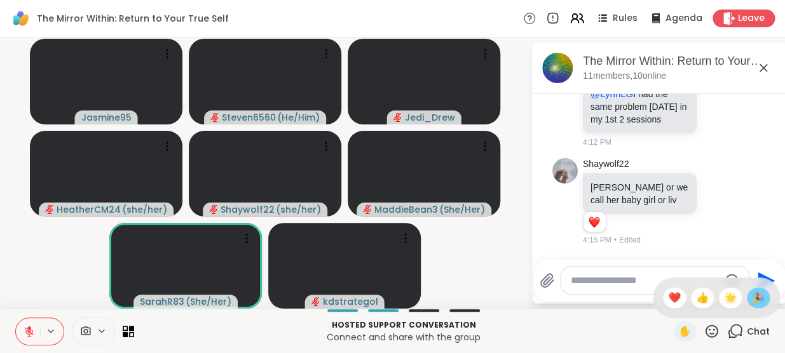
click at [752, 295] on span "🎉" at bounding box center [758, 297] width 13 height 15
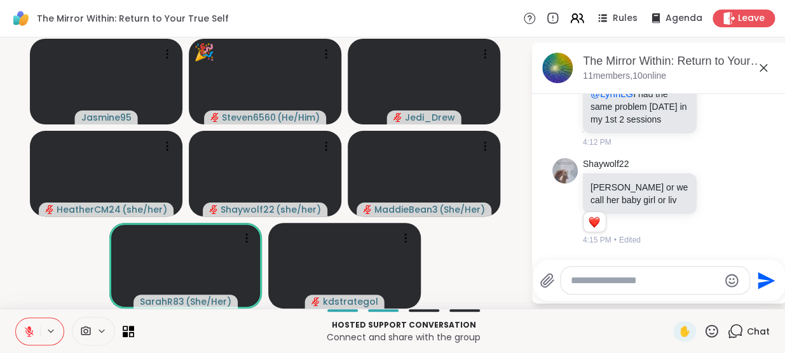
click at [703, 330] on icon at bounding box center [711, 331] width 16 height 16
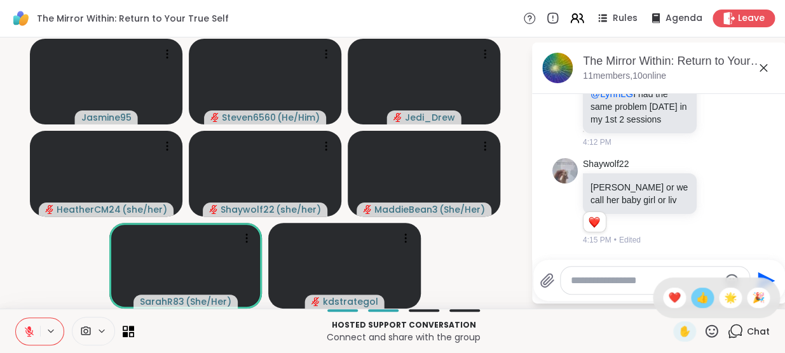
click at [696, 297] on span "👍" at bounding box center [702, 297] width 13 height 15
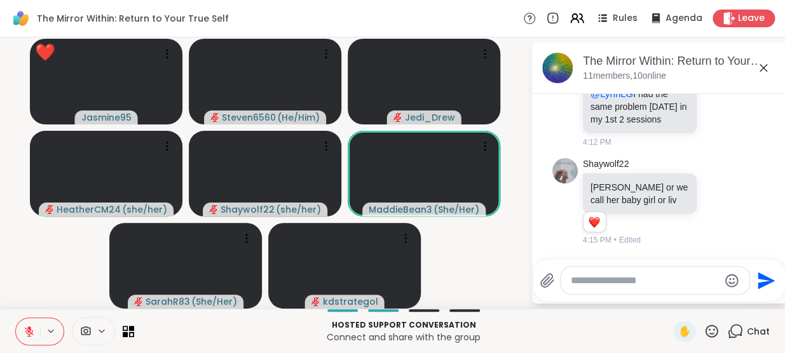
click at [703, 323] on icon at bounding box center [711, 331] width 16 height 16
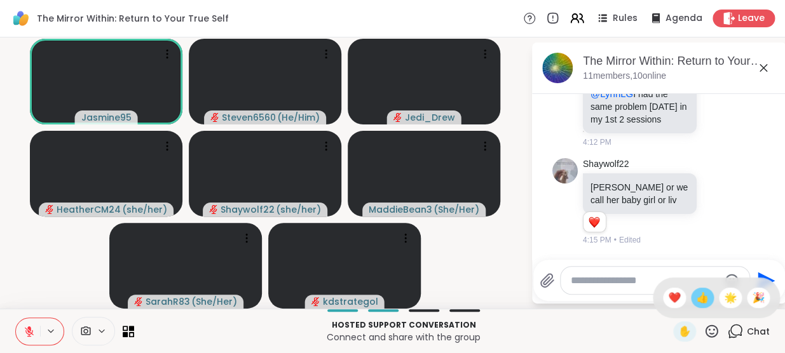
click at [696, 299] on span "👍" at bounding box center [702, 297] width 13 height 15
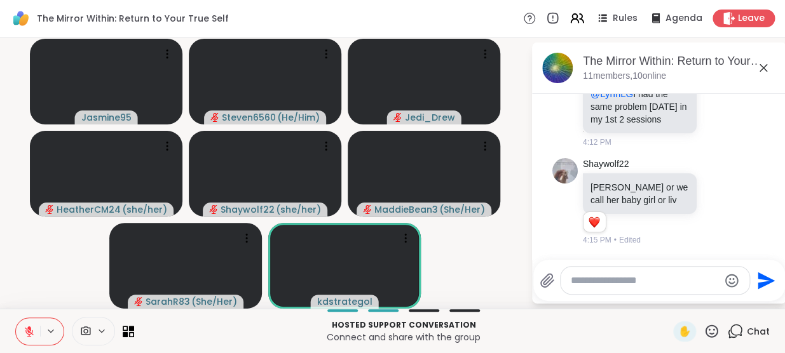
click at [706, 331] on icon at bounding box center [711, 331] width 16 height 16
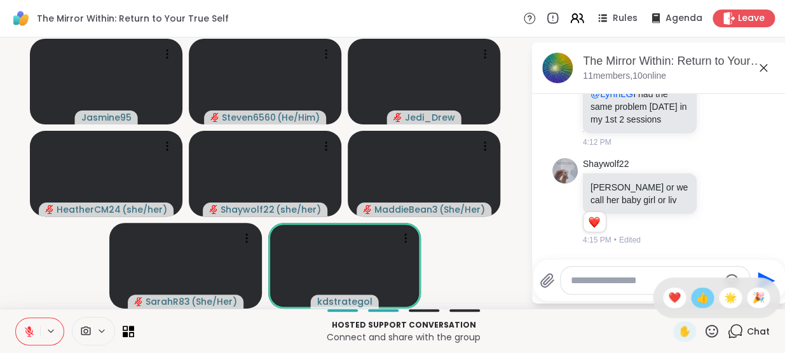
click at [696, 297] on span "👍" at bounding box center [702, 297] width 13 height 15
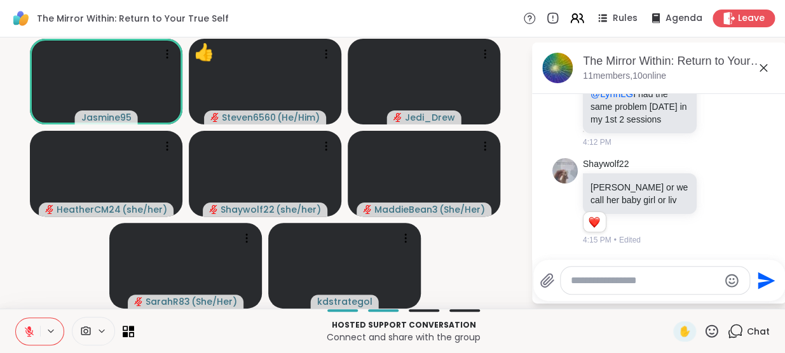
click at [703, 325] on icon at bounding box center [711, 331] width 16 height 16
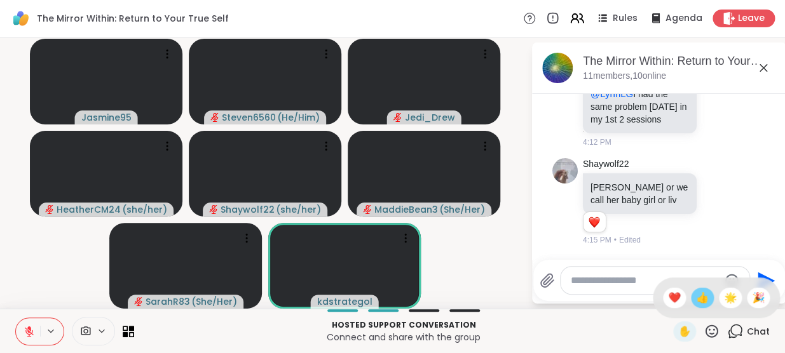
click at [696, 293] on span "👍" at bounding box center [702, 297] width 13 height 15
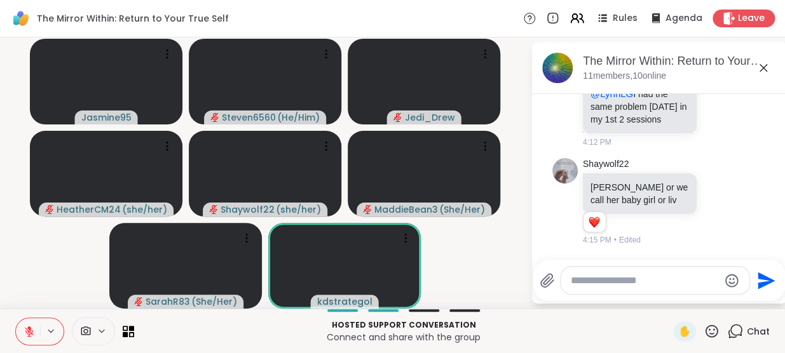
click at [706, 332] on icon at bounding box center [711, 331] width 16 height 16
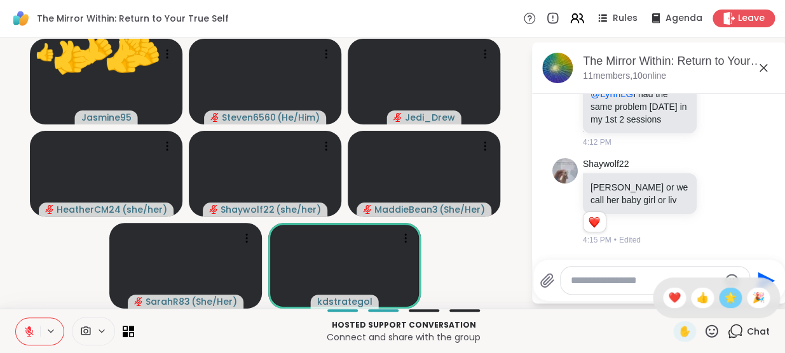
click at [724, 302] on span "🌟" at bounding box center [730, 297] width 13 height 15
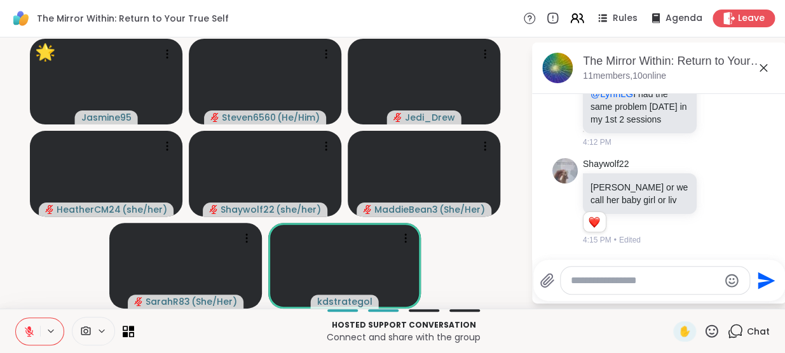
click at [703, 333] on icon at bounding box center [711, 331] width 16 height 16
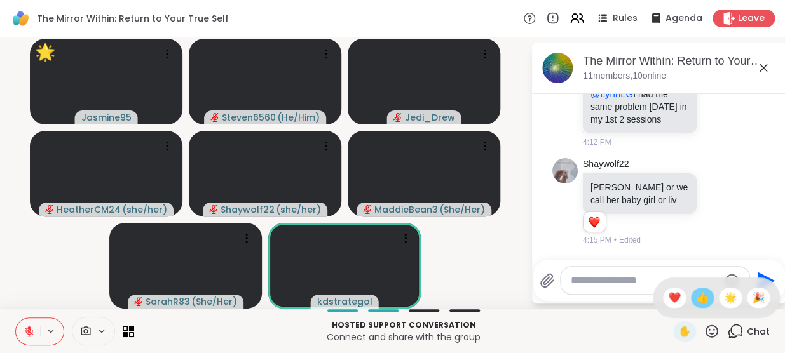
click at [696, 299] on span "👍" at bounding box center [702, 297] width 13 height 15
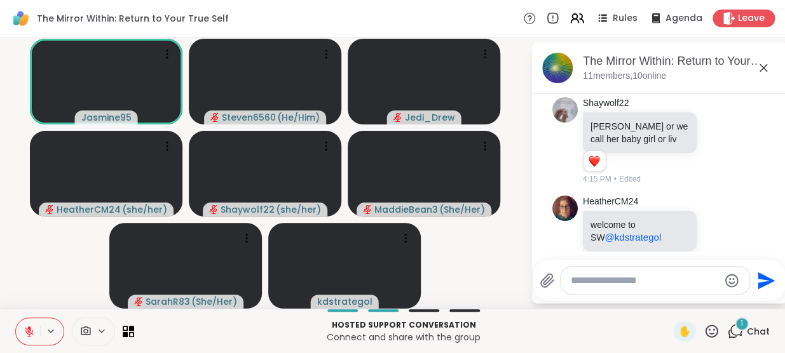
scroll to position [1245, 0]
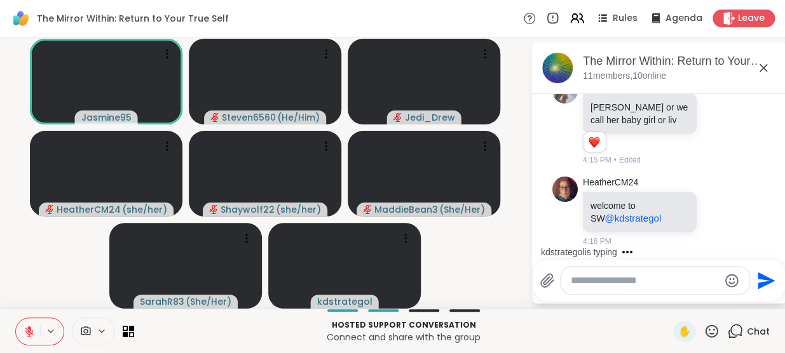
click at [706, 332] on icon at bounding box center [711, 331] width 16 height 16
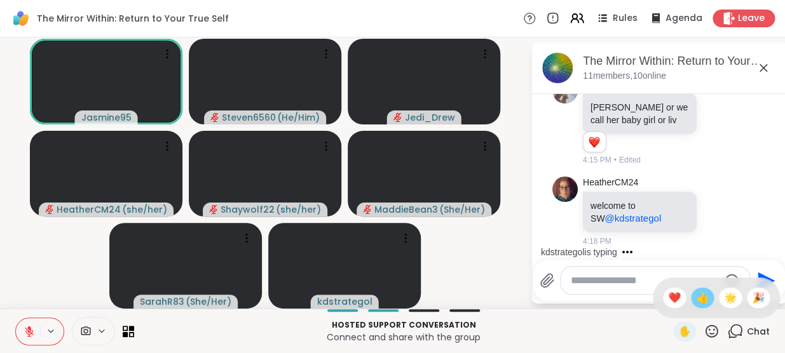
click at [696, 295] on span "👍" at bounding box center [702, 297] width 13 height 15
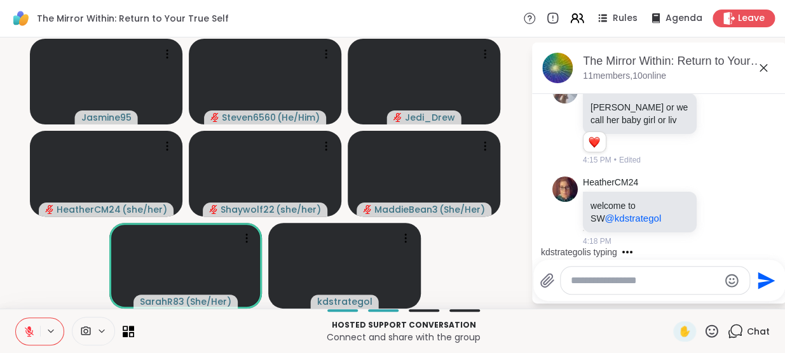
scroll to position [1351, 0]
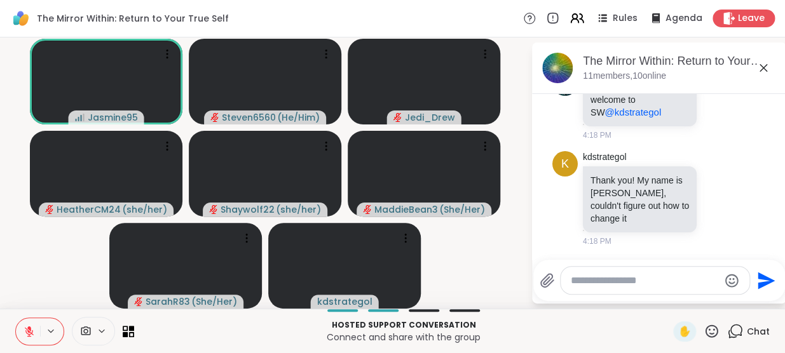
click at [703, 337] on icon at bounding box center [711, 331] width 16 height 16
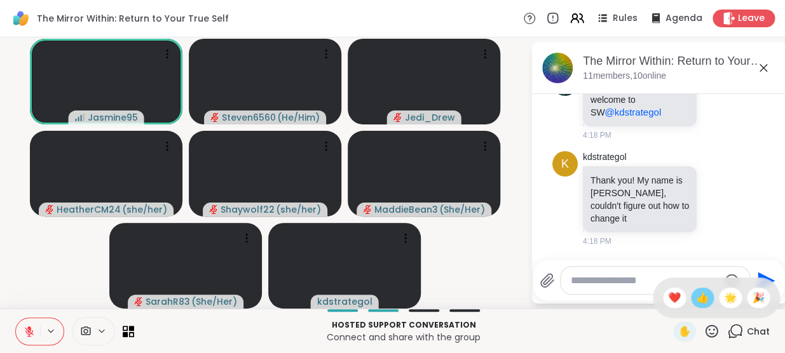
click at [696, 300] on span "👍" at bounding box center [702, 297] width 13 height 15
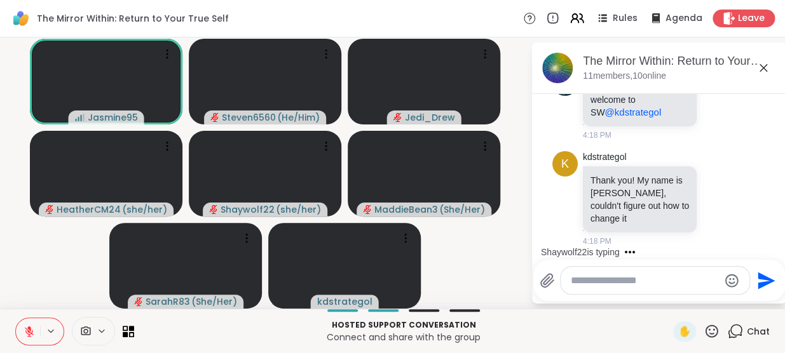
scroll to position [1419, 0]
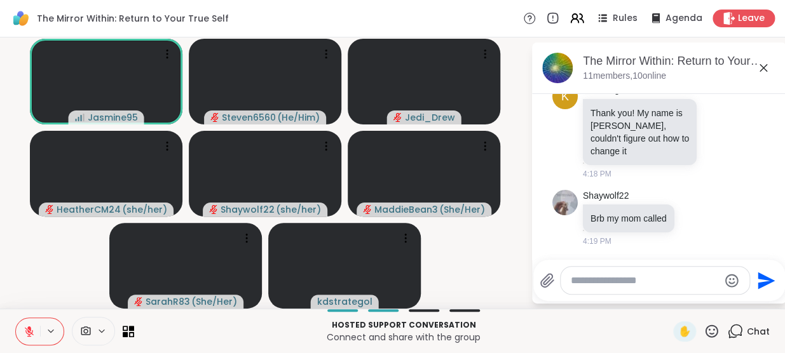
click at [705, 333] on icon at bounding box center [711, 331] width 13 height 13
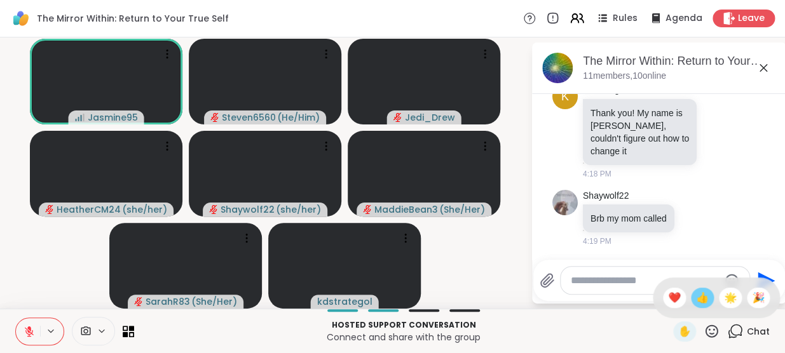
click at [696, 300] on span "👍" at bounding box center [702, 297] width 13 height 15
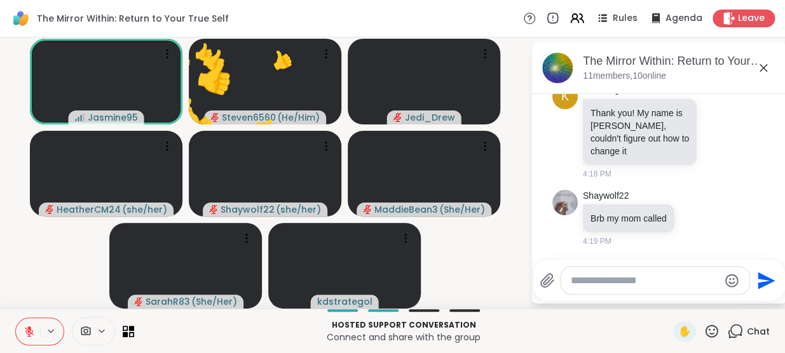
click at [704, 330] on icon at bounding box center [711, 331] width 16 height 16
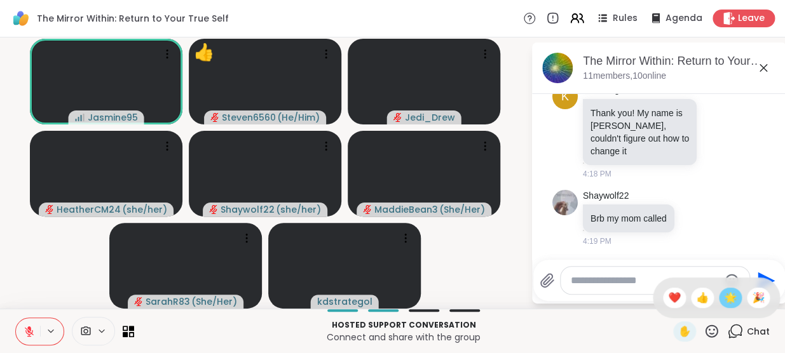
click at [724, 301] on span "🌟" at bounding box center [730, 297] width 13 height 15
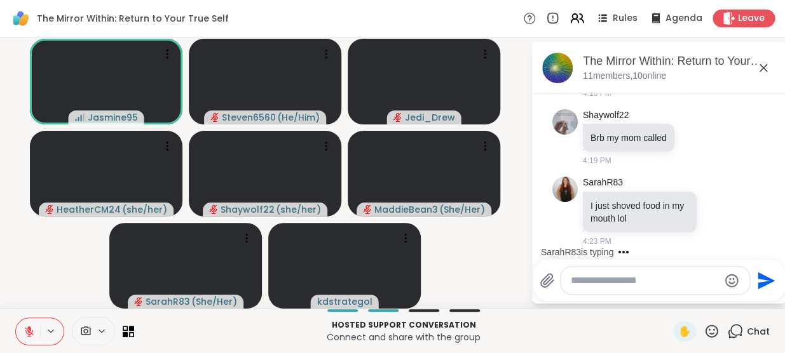
scroll to position [1579, 0]
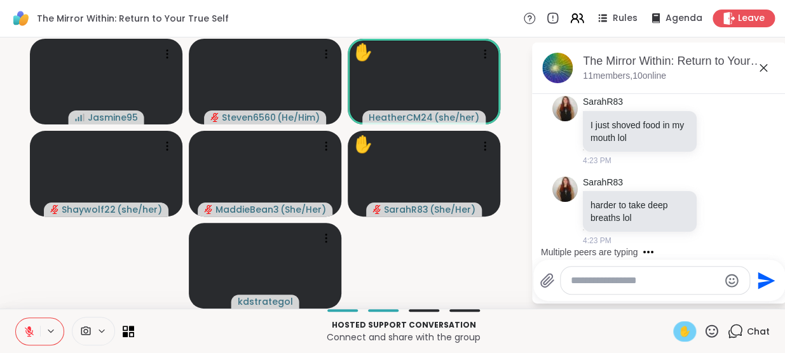
click at [678, 335] on span "✋" at bounding box center [684, 331] width 13 height 15
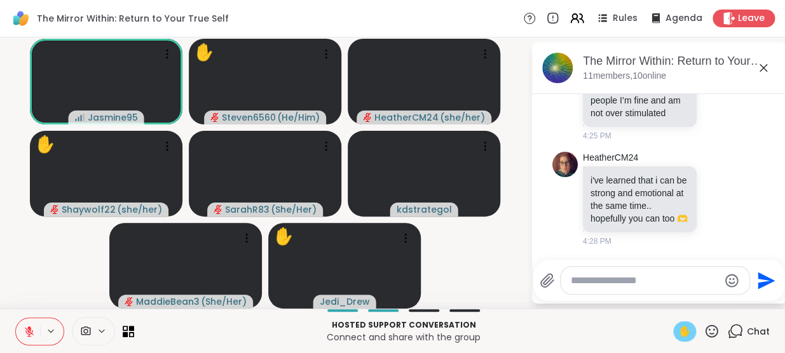
scroll to position [1914, 0]
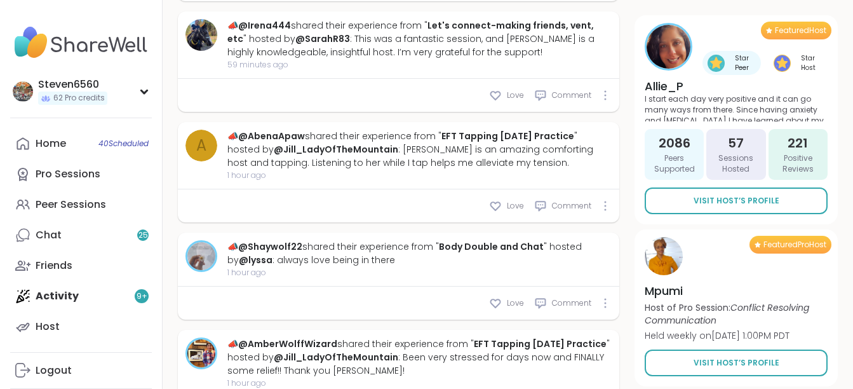
type textarea "*"
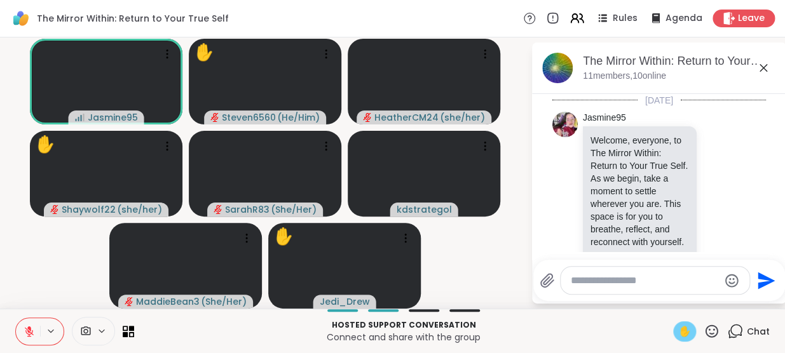
scroll to position [1914, 0]
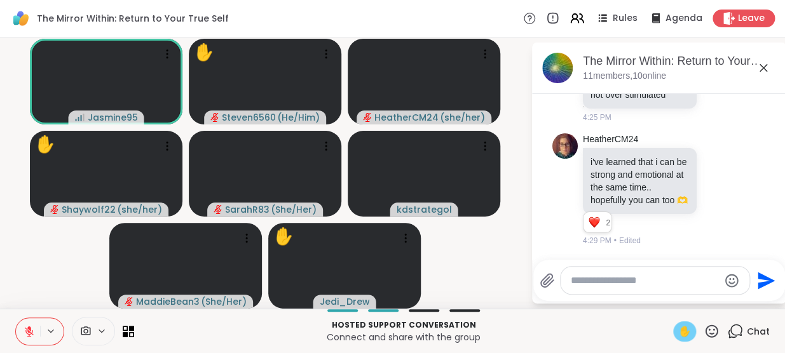
click at [25, 332] on icon at bounding box center [29, 331] width 11 height 11
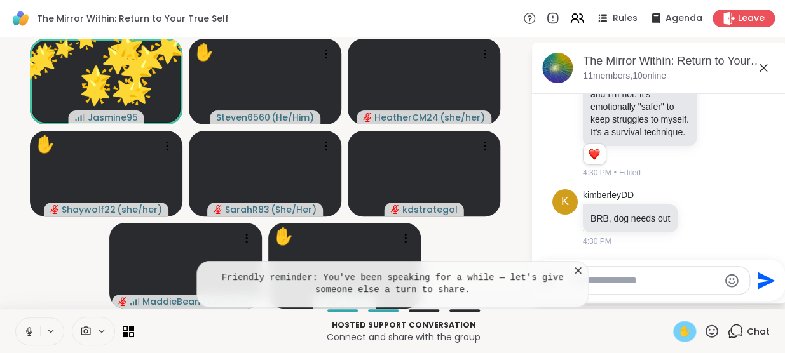
scroll to position [2224, 0]
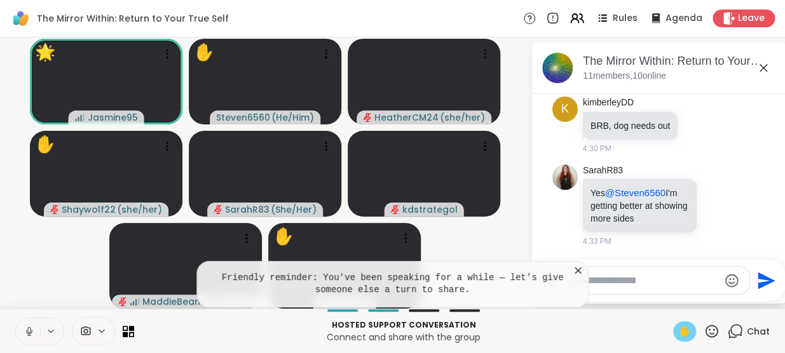
click at [578, 272] on icon at bounding box center [577, 270] width 6 height 6
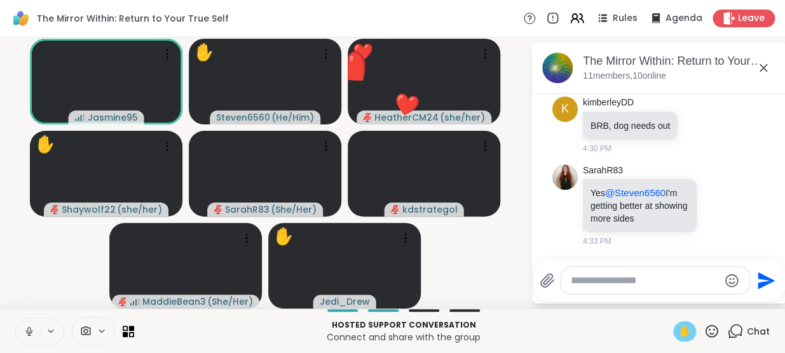
click at [29, 331] on icon at bounding box center [29, 331] width 11 height 11
click at [29, 331] on icon at bounding box center [29, 331] width 9 height 9
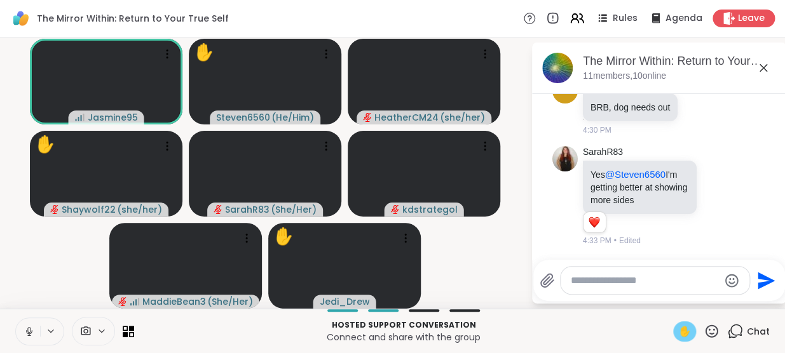
scroll to position [2243, 0]
click at [680, 321] on div "✋" at bounding box center [684, 331] width 23 height 20
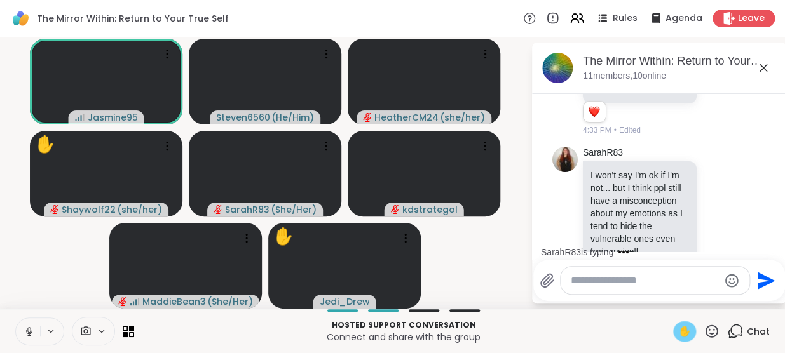
scroll to position [2399, 0]
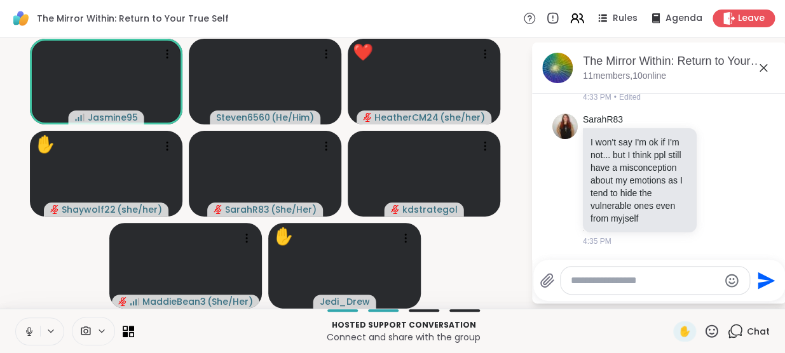
click at [32, 330] on icon at bounding box center [29, 331] width 11 height 11
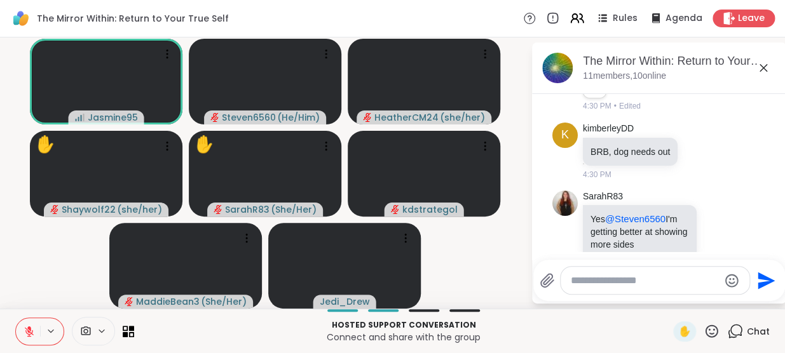
scroll to position [2111, 0]
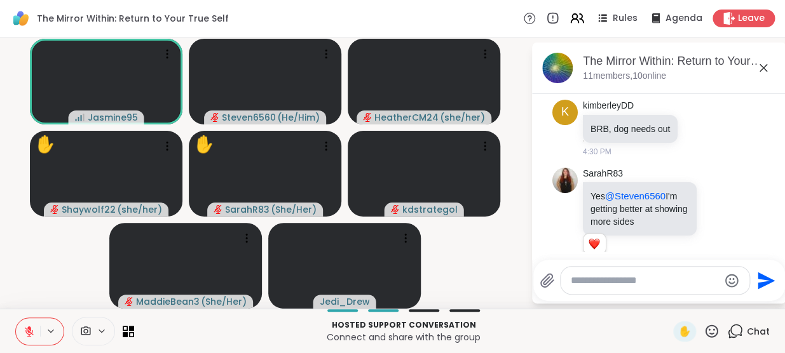
click at [776, 243] on html "The Mirror Within: Return to Your True Self Rules Agenda Leave Jasmine95 Steven…" at bounding box center [392, 176] width 785 height 353
click at [771, 243] on html "The Mirror Within: Return to Your True Self Rules Agenda Leave Jasmine95 Steven…" at bounding box center [392, 176] width 785 height 353
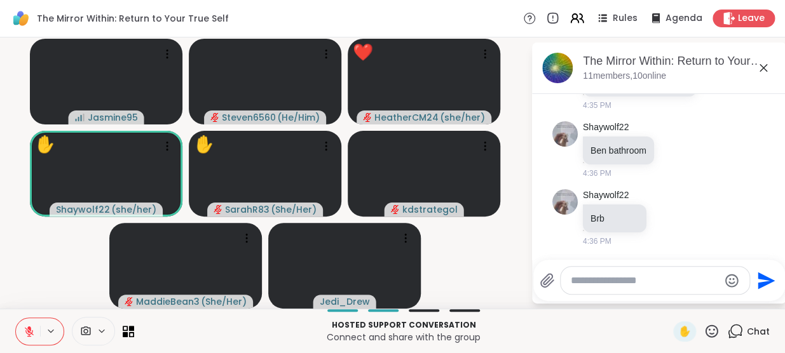
scroll to position [2534, 0]
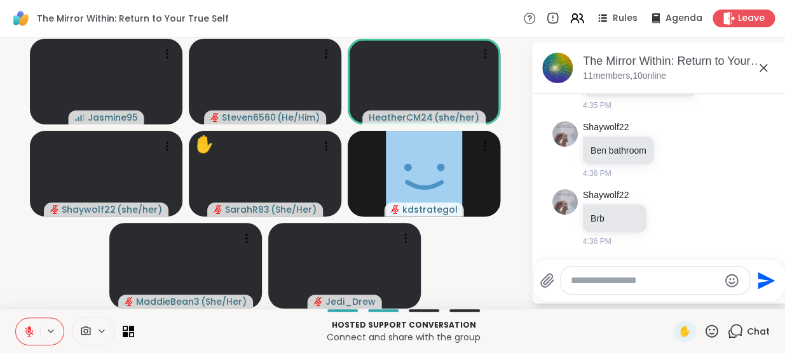
click at [37, 326] on button at bounding box center [28, 331] width 24 height 27
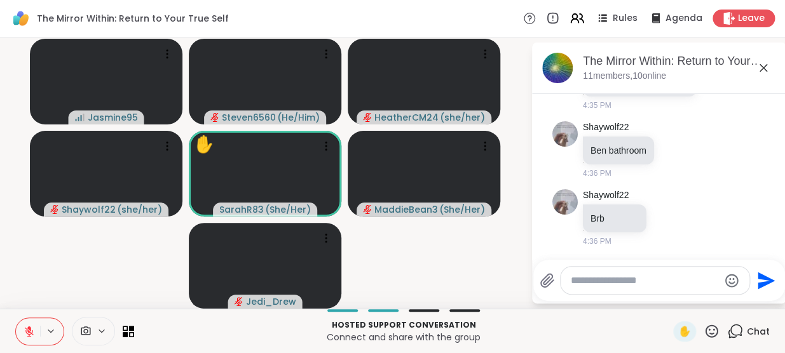
click at [703, 330] on icon at bounding box center [711, 331] width 16 height 16
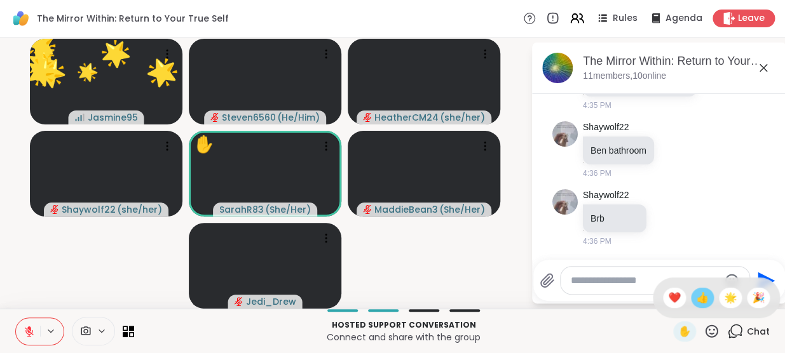
click at [696, 301] on span "👍" at bounding box center [702, 297] width 13 height 15
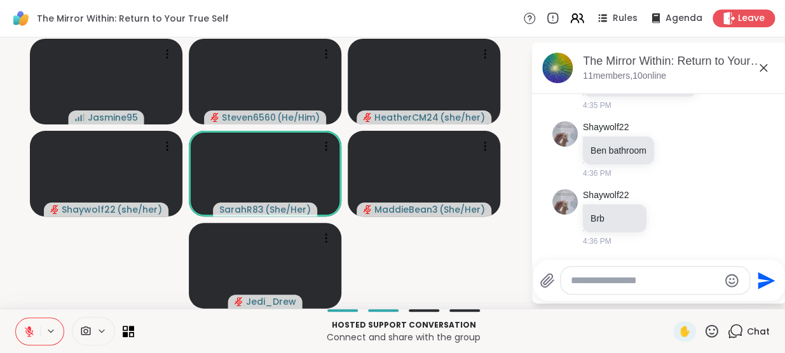
click at [703, 328] on icon at bounding box center [711, 331] width 16 height 16
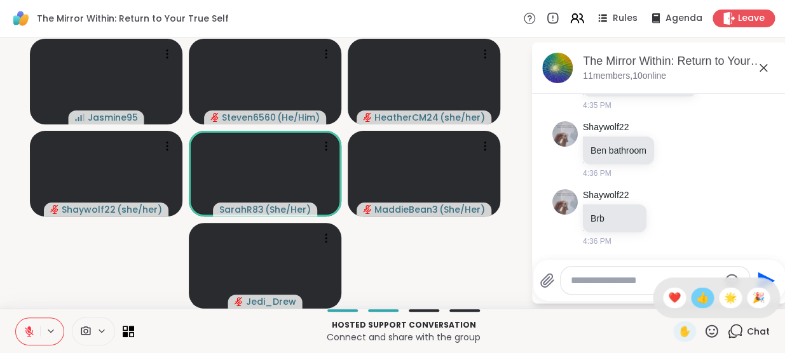
click at [696, 300] on span "👍" at bounding box center [702, 297] width 13 height 15
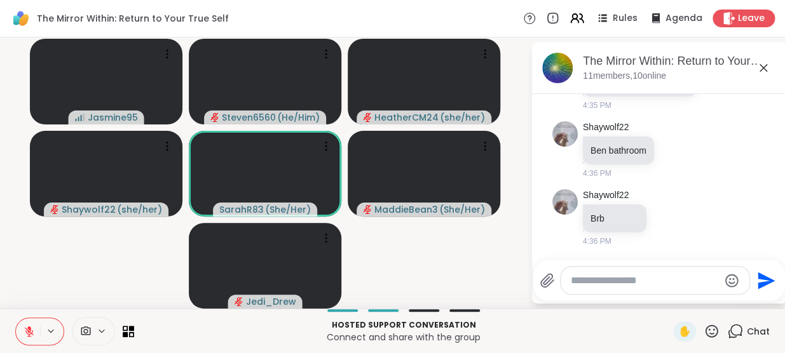
click at [705, 327] on icon at bounding box center [711, 331] width 16 height 16
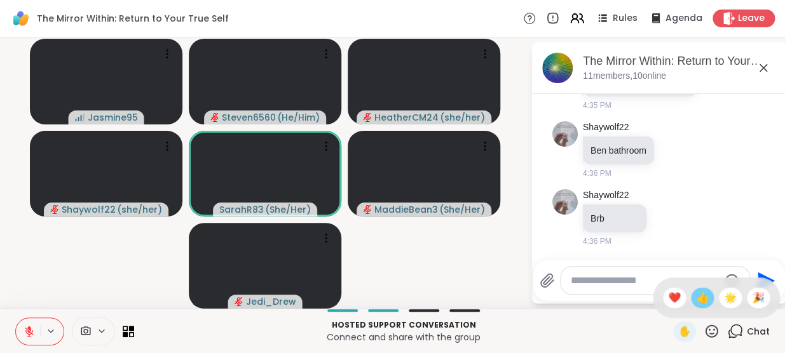
click at [696, 297] on span "👍" at bounding box center [702, 297] width 13 height 15
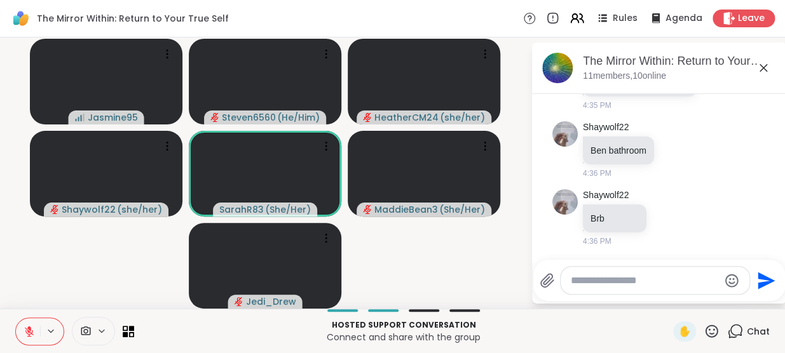
click at [705, 327] on icon at bounding box center [711, 331] width 16 height 16
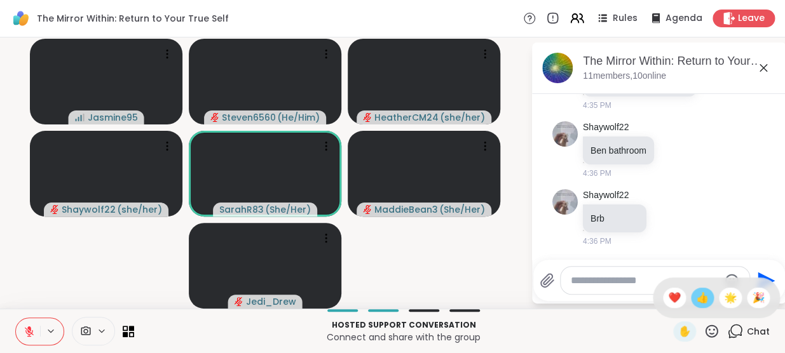
click at [696, 302] on span "👍" at bounding box center [702, 297] width 13 height 15
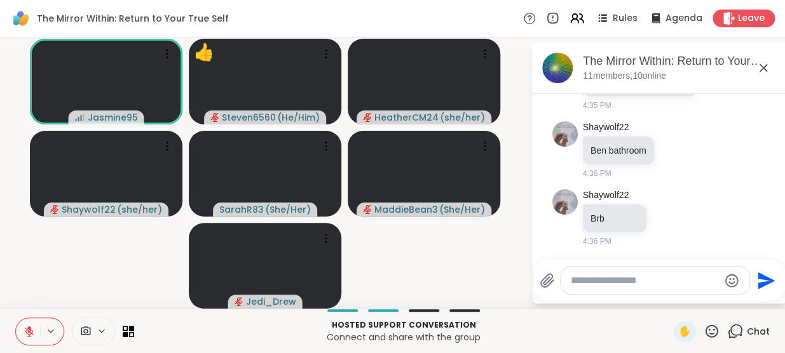
click at [706, 327] on icon at bounding box center [711, 331] width 13 height 13
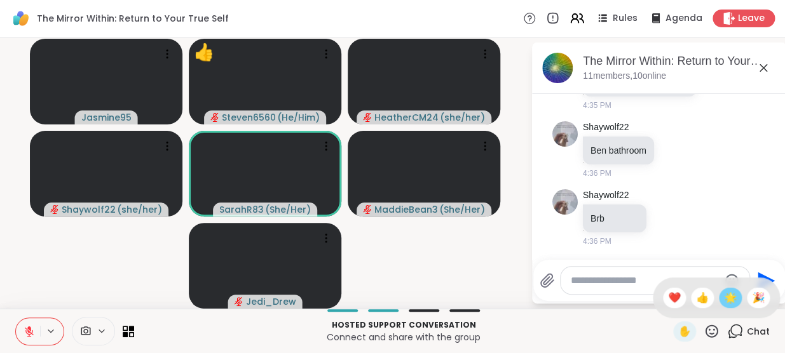
click at [724, 295] on span "🌟" at bounding box center [730, 297] width 13 height 15
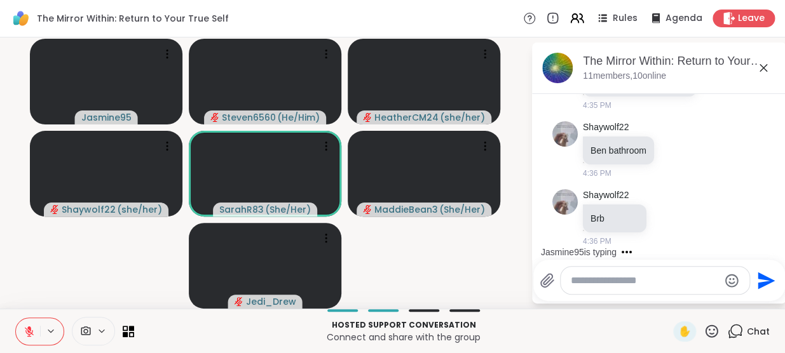
click at [703, 327] on icon at bounding box center [711, 331] width 16 height 16
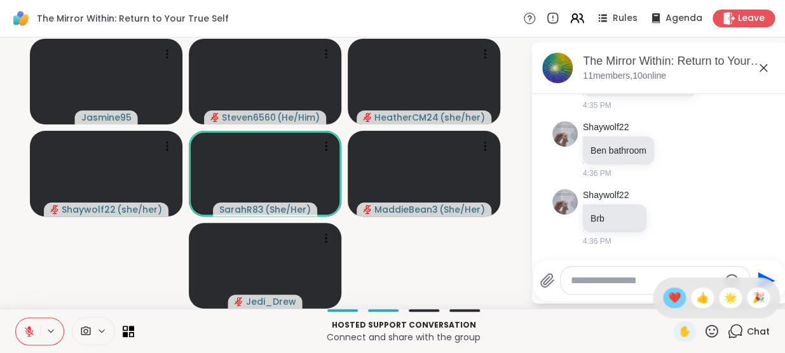
click at [668, 293] on span "❤️" at bounding box center [674, 297] width 13 height 15
click at [703, 328] on icon at bounding box center [711, 331] width 16 height 16
click at [696, 299] on span "👍" at bounding box center [702, 297] width 13 height 15
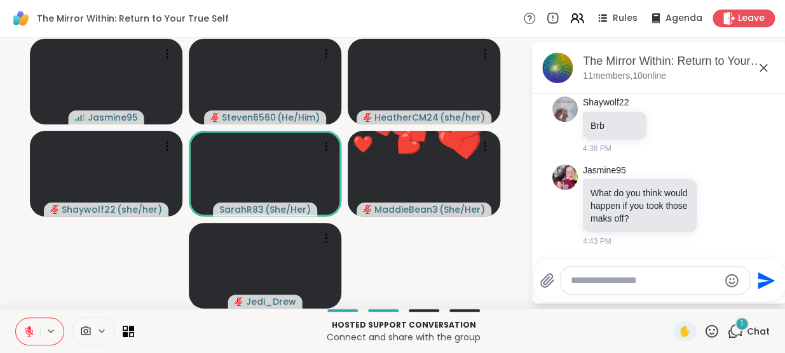
scroll to position [2627, 0]
click at [705, 326] on icon at bounding box center [711, 331] width 13 height 13
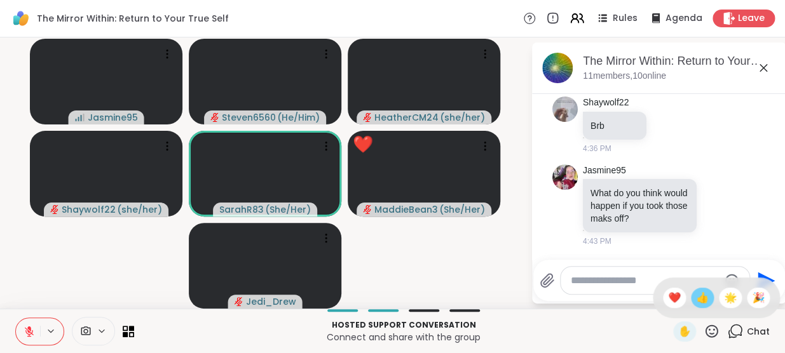
click at [696, 299] on span "👍" at bounding box center [702, 297] width 13 height 15
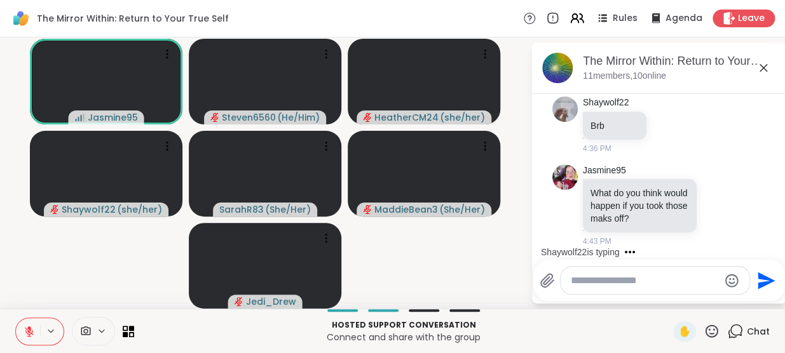
click at [705, 334] on icon at bounding box center [711, 331] width 13 height 13
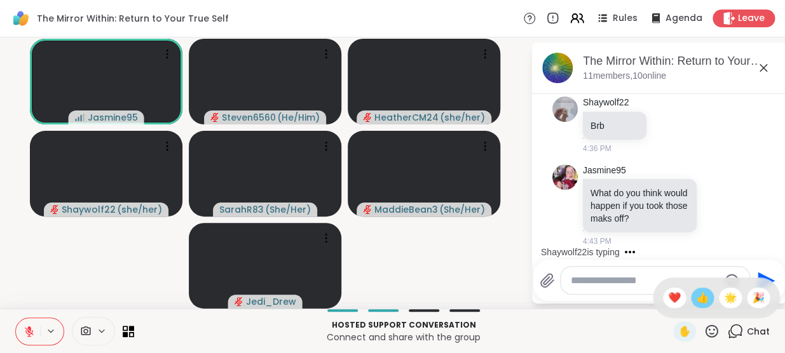
click at [696, 301] on span "👍" at bounding box center [702, 297] width 13 height 15
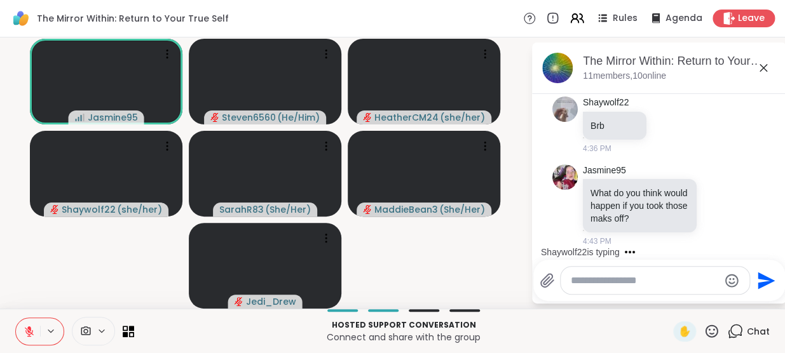
scroll to position [2783, 0]
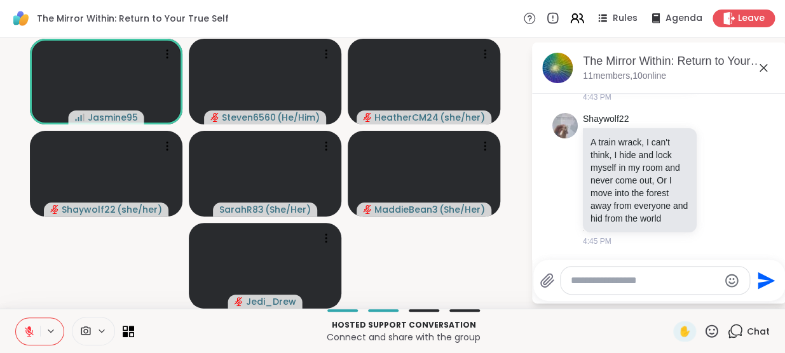
click at [703, 328] on icon at bounding box center [711, 331] width 16 height 16
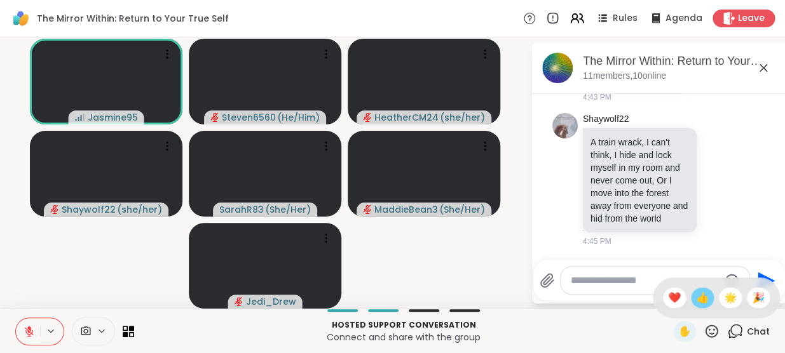
click at [696, 297] on span "👍" at bounding box center [702, 297] width 13 height 15
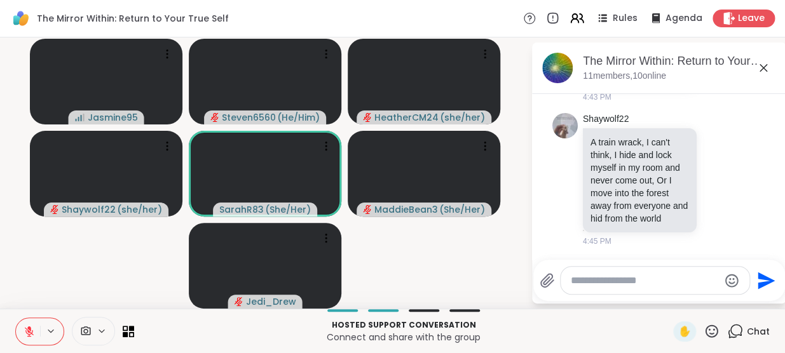
click at [707, 327] on icon at bounding box center [711, 331] width 13 height 13
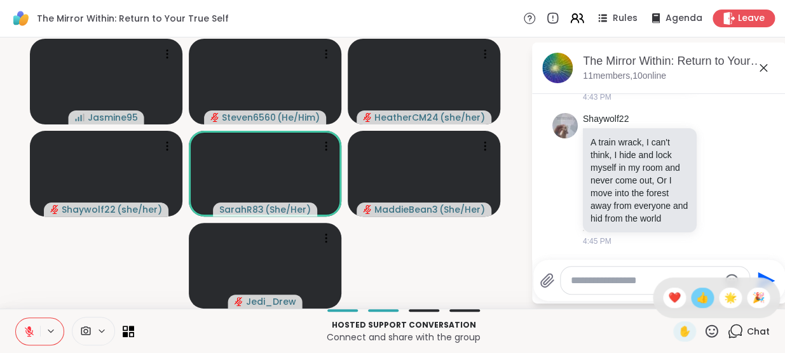
click at [696, 302] on span "👍" at bounding box center [702, 297] width 13 height 15
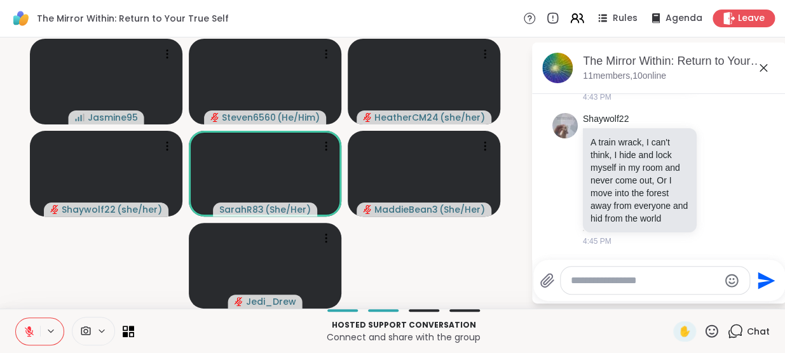
click at [703, 325] on icon at bounding box center [711, 331] width 16 height 16
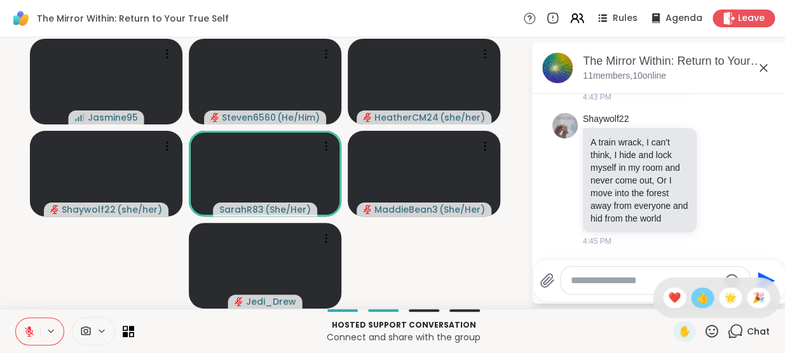
click at [691, 290] on div "👍" at bounding box center [702, 298] width 23 height 20
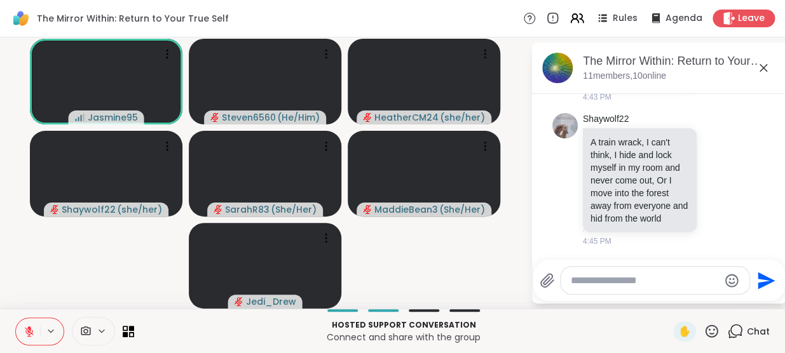
click at [705, 330] on icon at bounding box center [711, 331] width 13 height 13
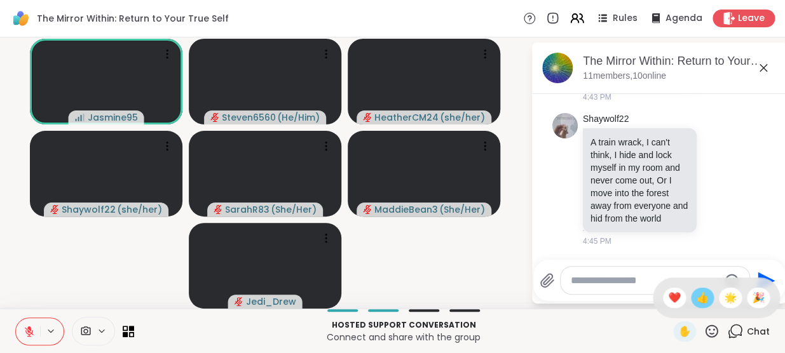
click at [696, 297] on span "👍" at bounding box center [702, 297] width 13 height 15
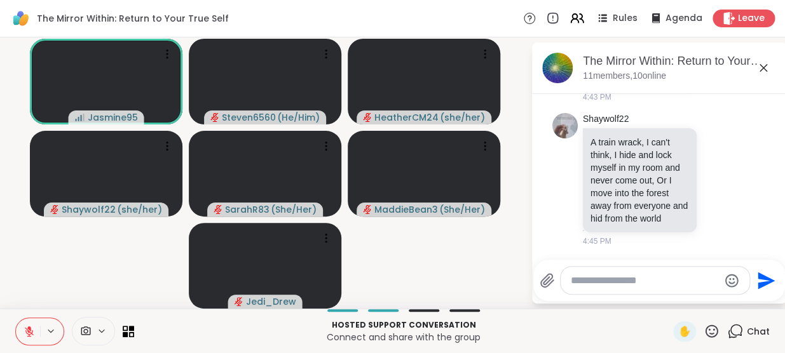
scroll to position [2637, 0]
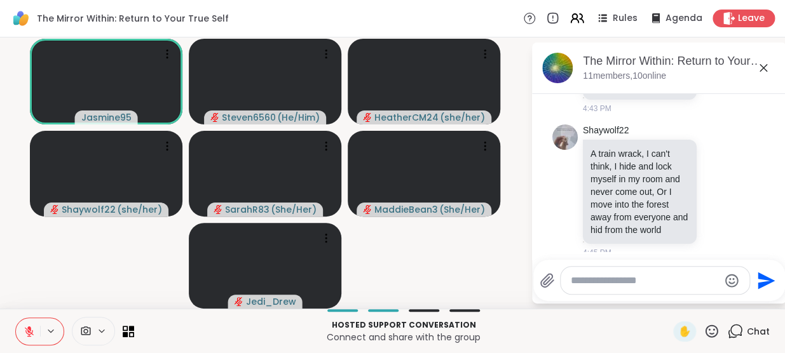
click at [703, 328] on icon at bounding box center [711, 331] width 16 height 16
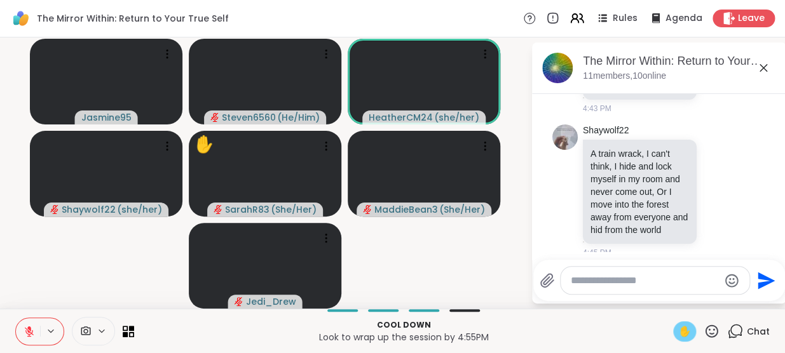
click at [678, 330] on span "✋" at bounding box center [684, 331] width 13 height 15
click at [703, 328] on icon at bounding box center [711, 331] width 16 height 16
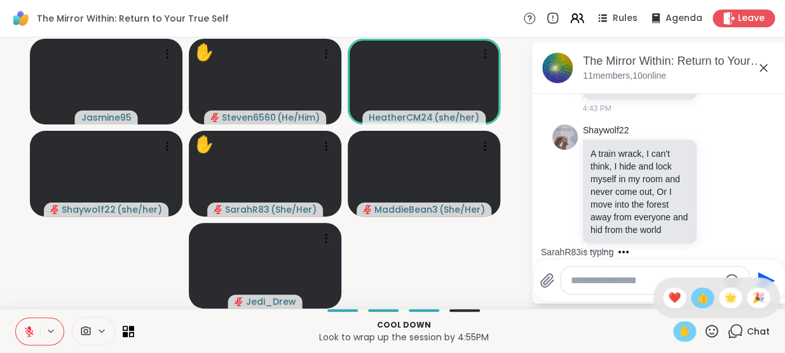
click at [691, 290] on div "👍" at bounding box center [702, 298] width 23 height 20
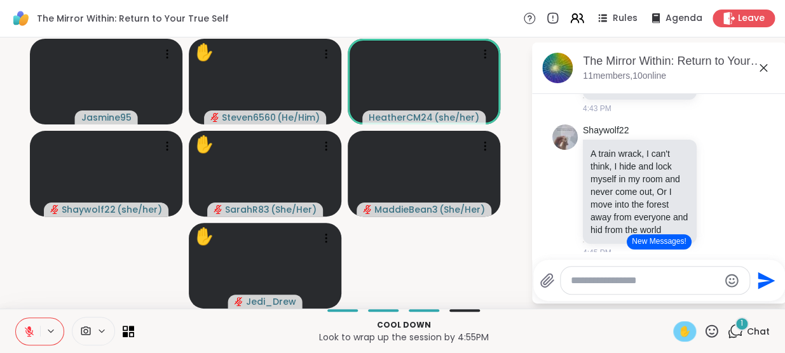
click at [641, 240] on button "New Messages!" at bounding box center [658, 241] width 64 height 15
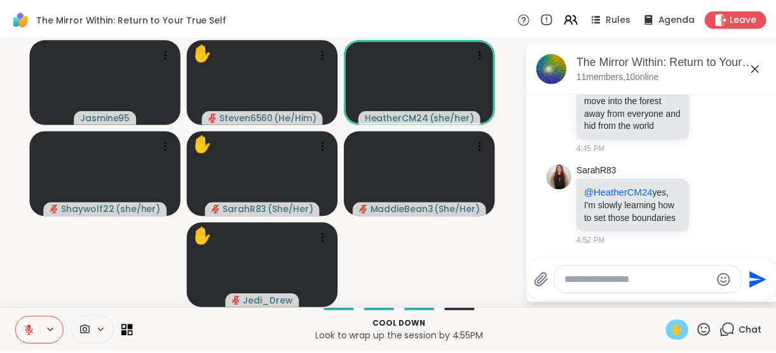
scroll to position [2890, 0]
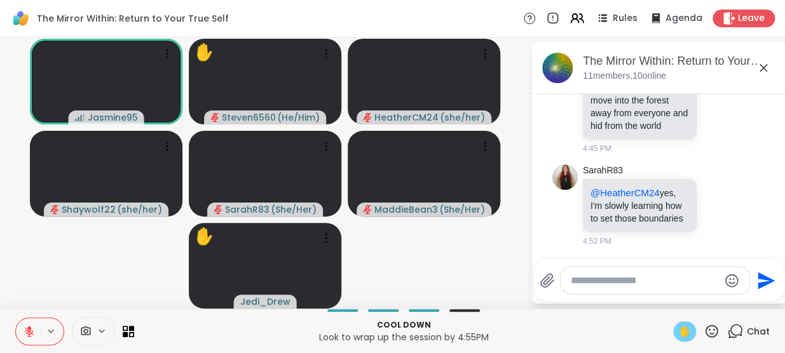
click at [32, 331] on icon at bounding box center [29, 331] width 11 height 11
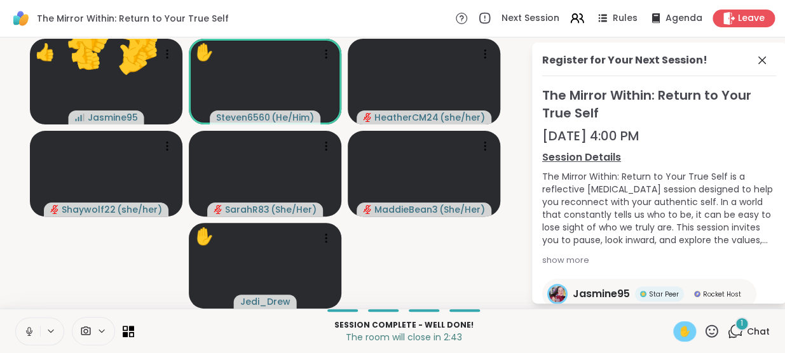
click at [678, 332] on span "✋" at bounding box center [684, 331] width 13 height 15
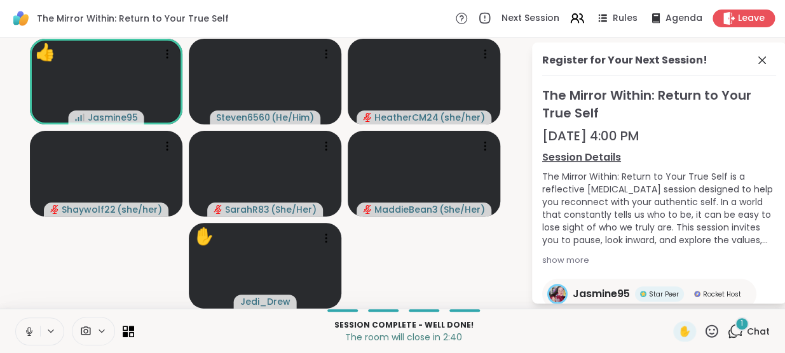
click at [37, 327] on button at bounding box center [28, 331] width 24 height 27
click at [703, 327] on icon at bounding box center [711, 331] width 16 height 16
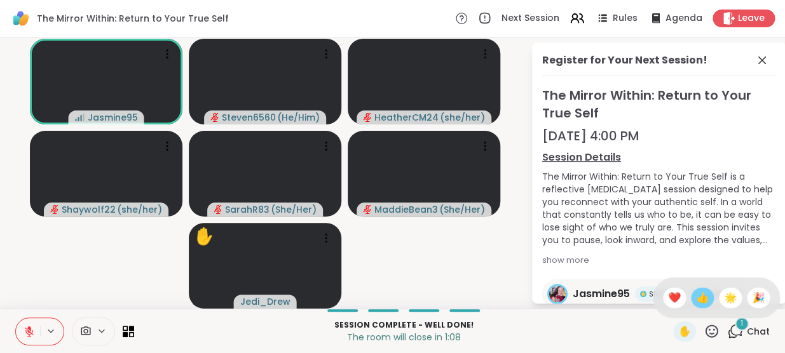
click at [696, 301] on span "👍" at bounding box center [702, 297] width 13 height 15
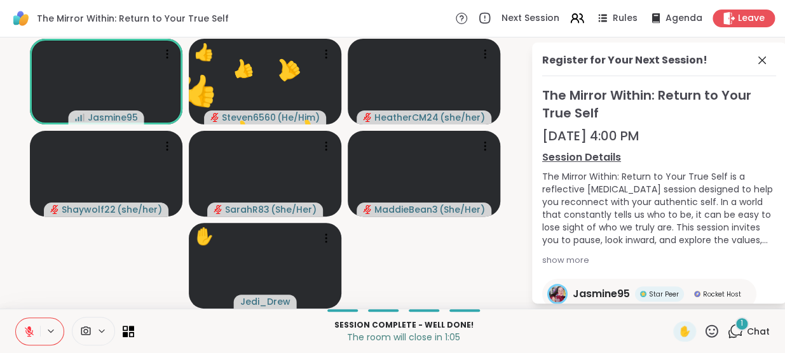
click at [705, 337] on icon at bounding box center [711, 331] width 13 height 13
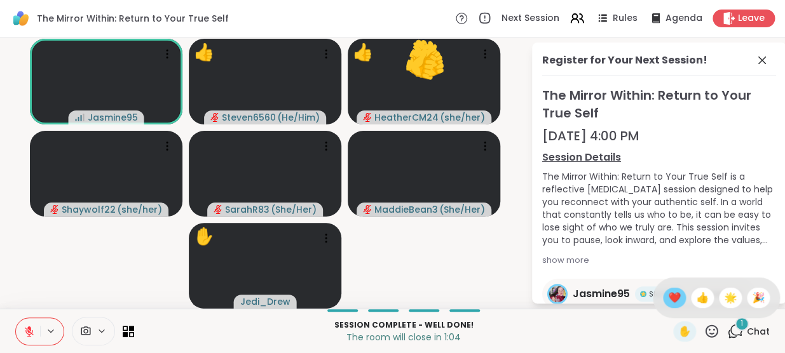
click at [668, 295] on span "❤️" at bounding box center [674, 297] width 13 height 15
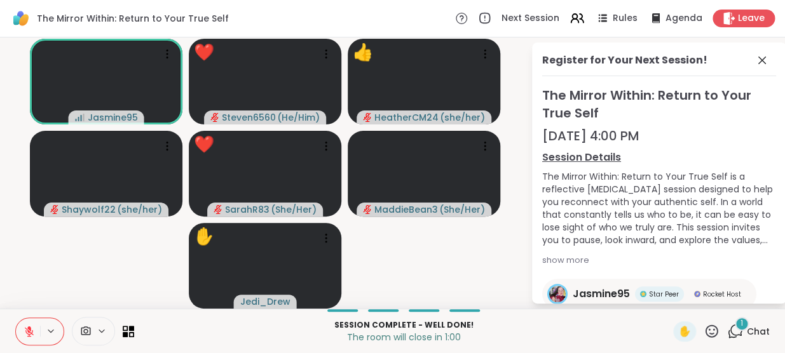
click at [705, 331] on icon at bounding box center [711, 331] width 13 height 13
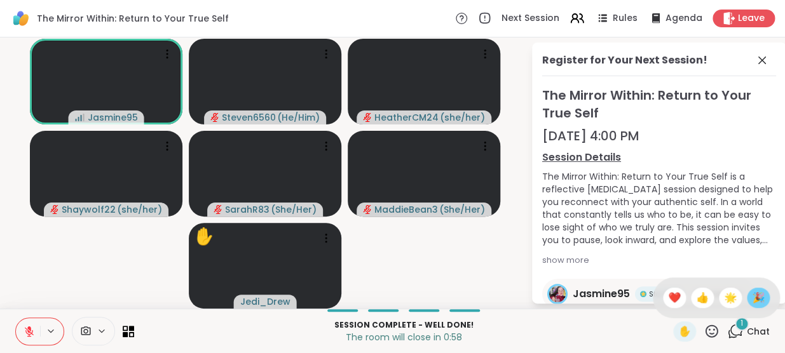
click at [752, 302] on span "🎉" at bounding box center [758, 297] width 13 height 15
click at [25, 332] on icon at bounding box center [29, 331] width 11 height 11
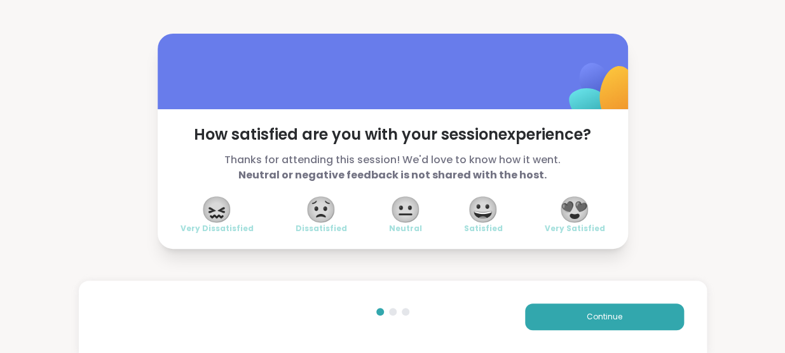
click at [567, 212] on span "😍" at bounding box center [574, 209] width 32 height 23
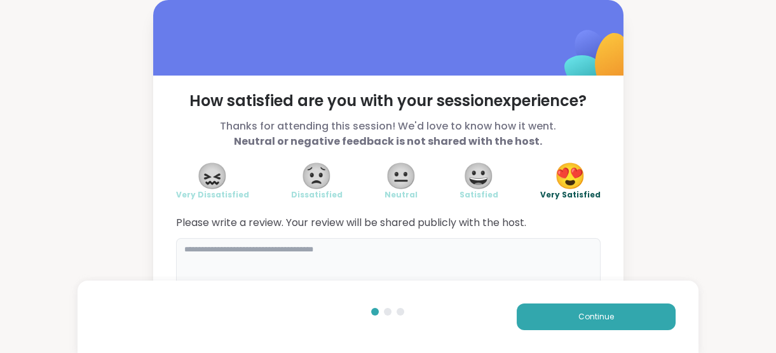
click at [302, 261] on textarea at bounding box center [388, 268] width 424 height 61
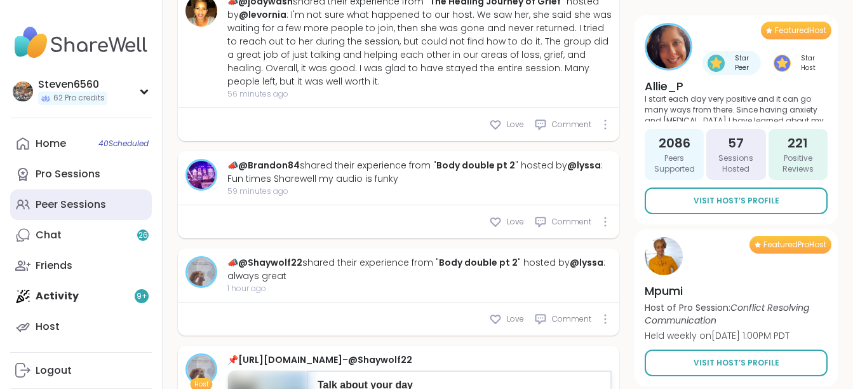
click at [70, 201] on div "Peer Sessions" at bounding box center [71, 205] width 71 height 14
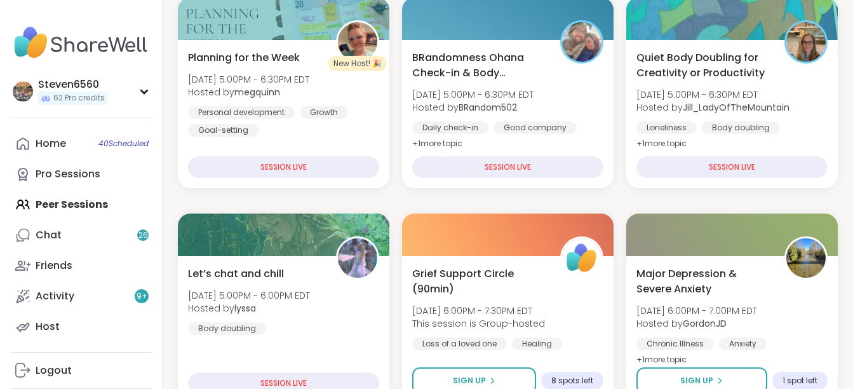
scroll to position [254, 0]
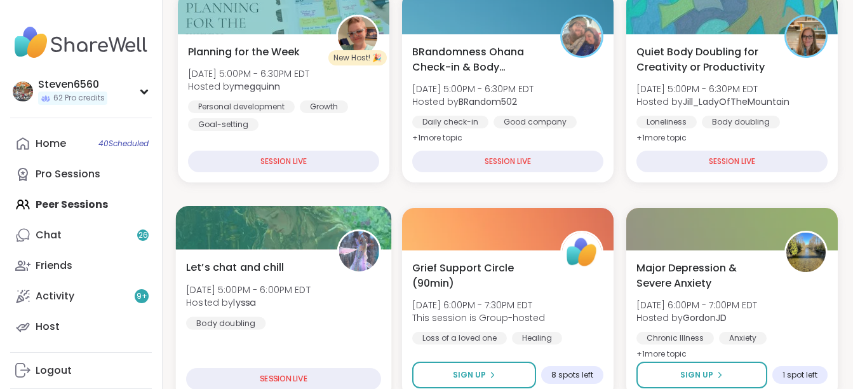
click at [311, 297] on span "Hosted by lyssa" at bounding box center [248, 302] width 125 height 13
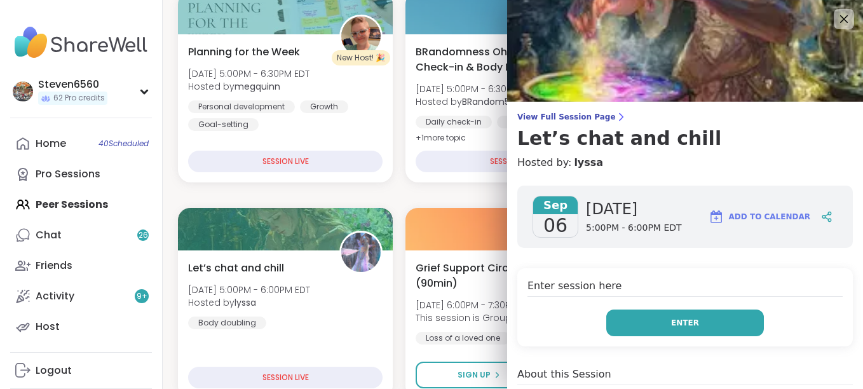
click at [615, 318] on button "Enter" at bounding box center [685, 322] width 158 height 27
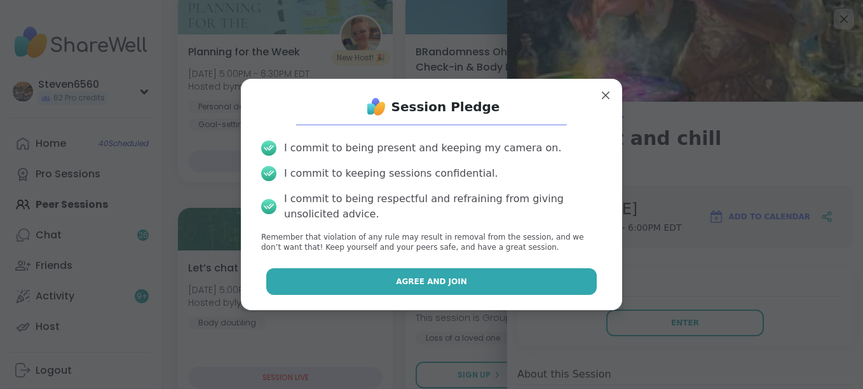
click at [468, 275] on button "Agree and Join" at bounding box center [431, 281] width 331 height 27
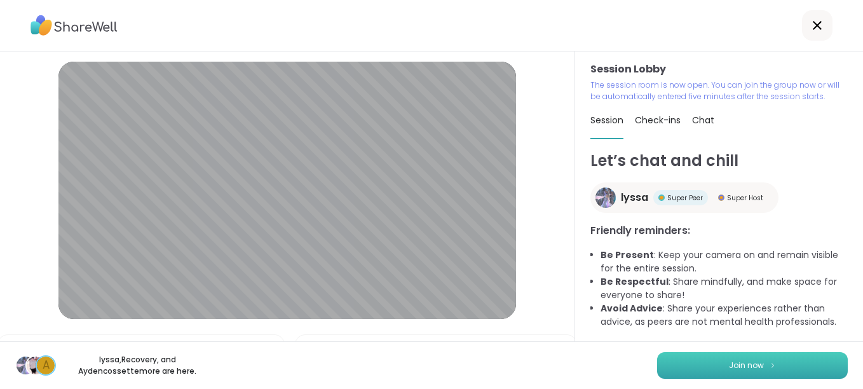
click at [736, 363] on span "Join now" at bounding box center [746, 365] width 35 height 11
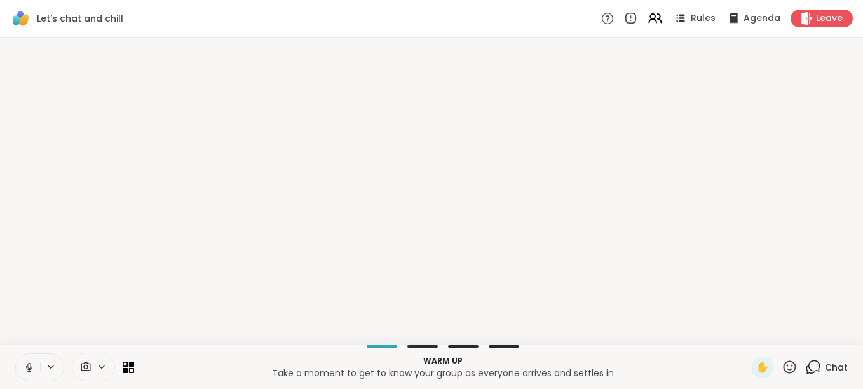
click at [736, 363] on div "Warm up Take a moment to get to know your group as everyone arrives and settles…" at bounding box center [431, 366] width 863 height 44
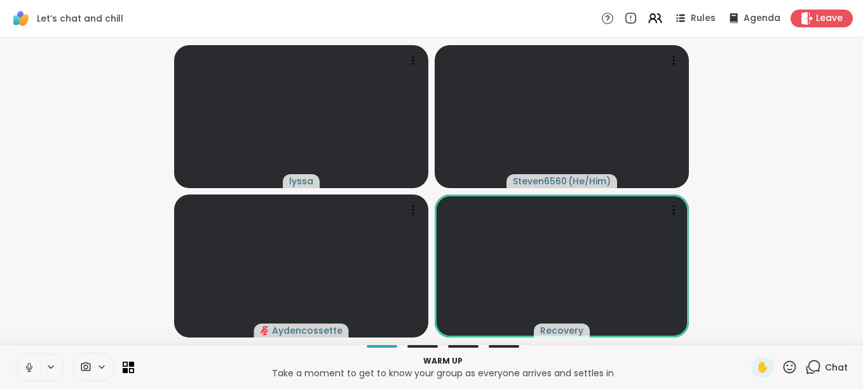
click at [696, 353] on div "Warm up Take a moment to get to know your group as everyone arrives and settles…" at bounding box center [443, 367] width 602 height 29
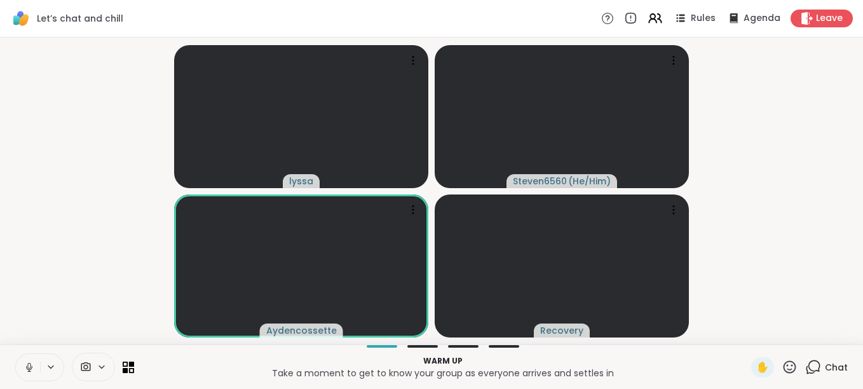
click at [832, 362] on span "Chat" at bounding box center [836, 367] width 23 height 13
